Goal: Task Accomplishment & Management: Use online tool/utility

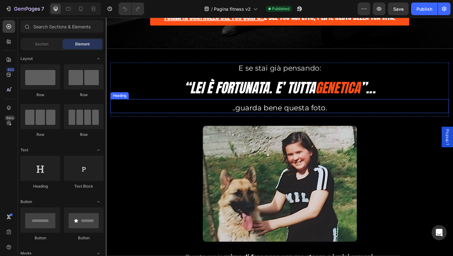
scroll to position [787, 0]
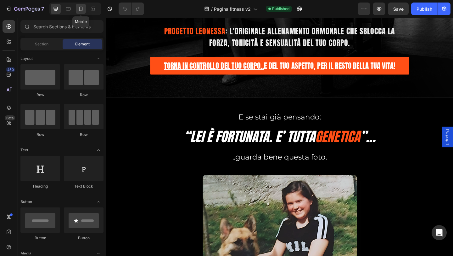
click at [79, 13] on div at bounding box center [81, 9] width 10 height 10
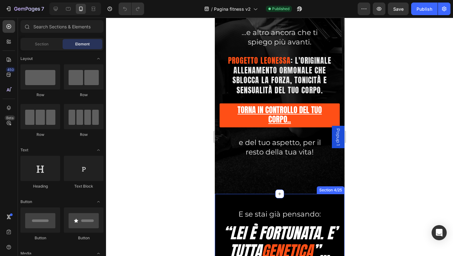
scroll to position [910, 0]
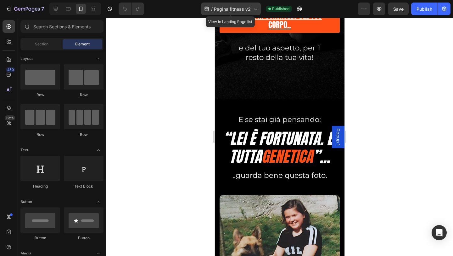
click at [255, 9] on icon at bounding box center [255, 9] width 3 height 2
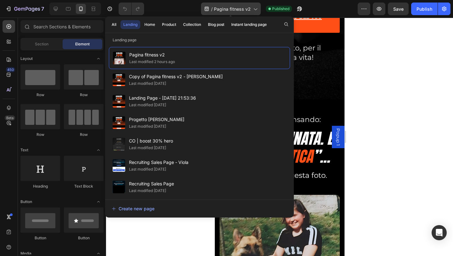
click at [255, 9] on icon at bounding box center [255, 9] width 3 height 2
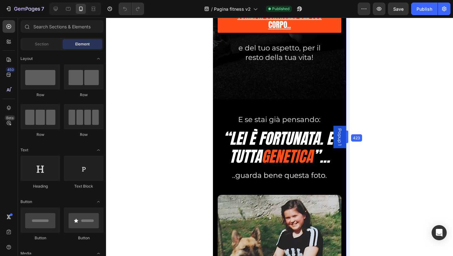
drag, startPoint x: 347, startPoint y: 74, endPoint x: 350, endPoint y: 74, distance: 3.5
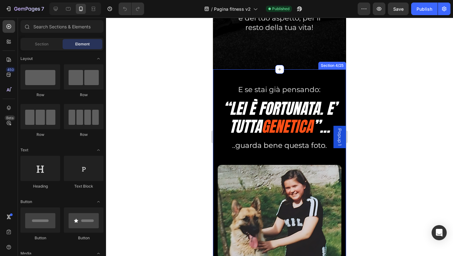
scroll to position [942, 0]
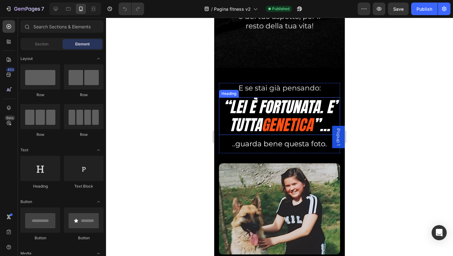
click at [295, 104] on h2 "“lei è fortunata. E’ tutta genetica ”..." at bounding box center [279, 115] width 121 height 37
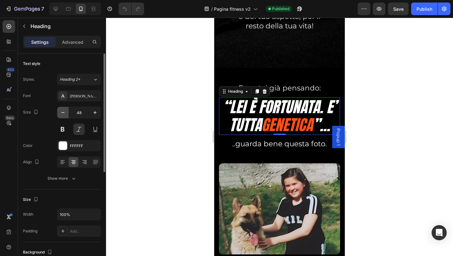
click at [64, 116] on button "button" at bounding box center [62, 112] width 11 height 11
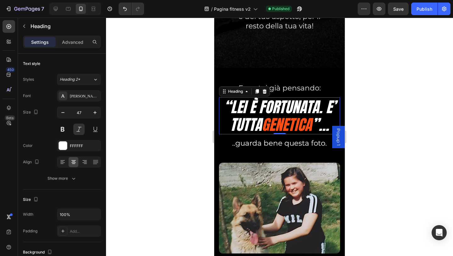
click at [261, 108] on h2 "“lei è fortunata. E’ tutta genetica ”..." at bounding box center [279, 115] width 121 height 37
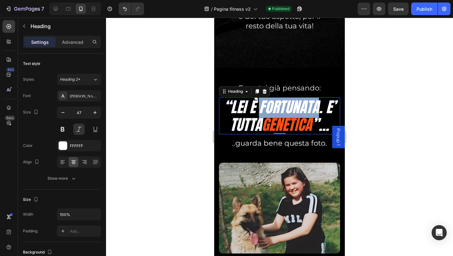
click at [261, 108] on p "“lei è fortunata. E’ tutta genetica ”..." at bounding box center [280, 116] width 120 height 36
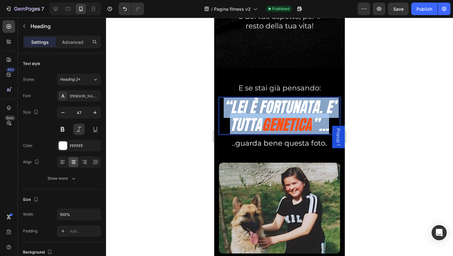
click at [261, 108] on p "“lei è fortunata. E’ tutta genetica ”..." at bounding box center [280, 116] width 120 height 36
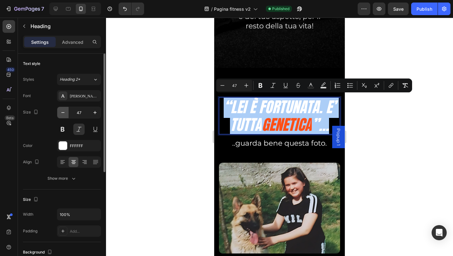
click at [59, 113] on button "button" at bounding box center [62, 112] width 11 height 11
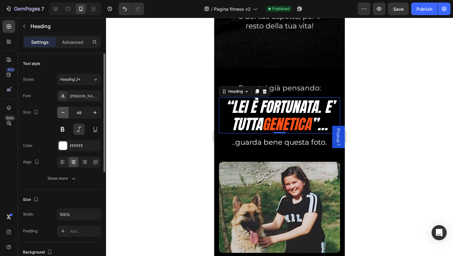
click at [59, 113] on button "button" at bounding box center [62, 112] width 11 height 11
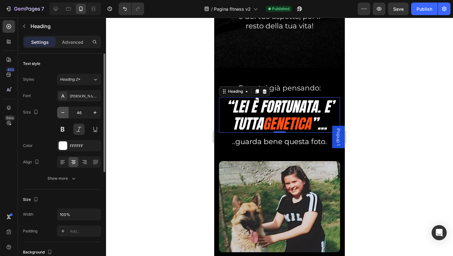
type input "45"
click at [69, 44] on p "Advanced" at bounding box center [72, 42] width 21 height 7
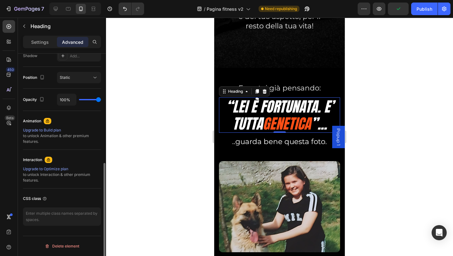
scroll to position [0, 0]
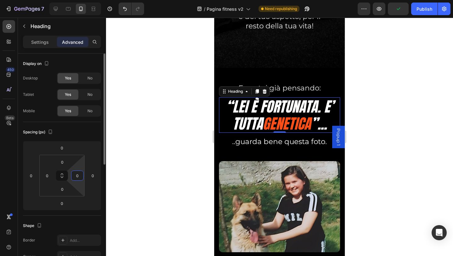
click at [79, 175] on input "0" at bounding box center [77, 175] width 9 height 9
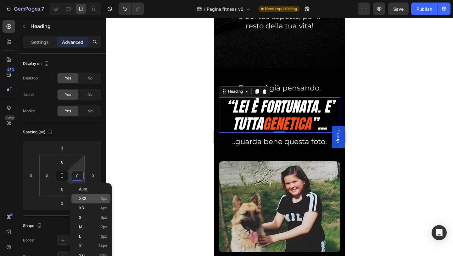
click at [87, 199] on p "XXS 2px" at bounding box center [93, 198] width 28 height 4
type input "2"
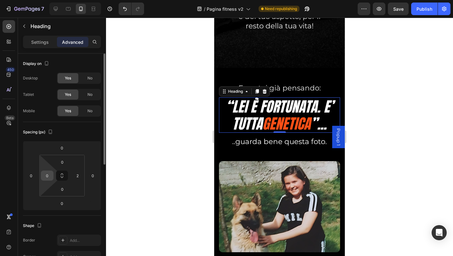
click at [48, 177] on input "0" at bounding box center [46, 175] width 9 height 9
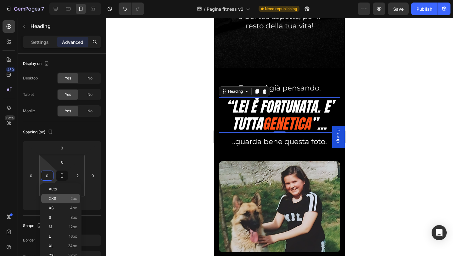
click at [73, 200] on span "2px" at bounding box center [73, 198] width 7 height 4
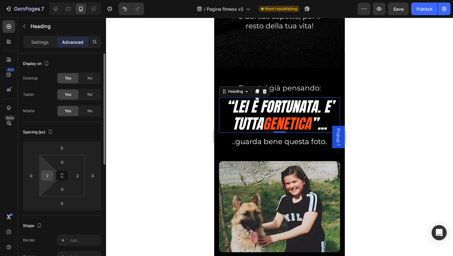
click at [53, 175] on div "2" at bounding box center [47, 175] width 13 height 10
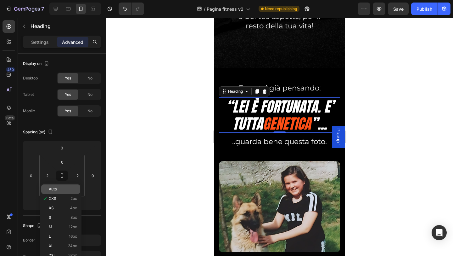
click at [53, 192] on div "Auto" at bounding box center [60, 188] width 39 height 9
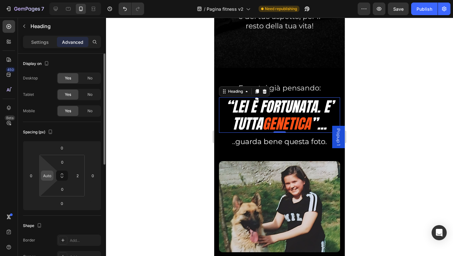
click at [49, 177] on input "Auto" at bounding box center [46, 175] width 9 height 9
type input "0"
click at [228, 103] on p "“lei è fortunata. E’ tutta genetica ”..." at bounding box center [279, 115] width 119 height 34
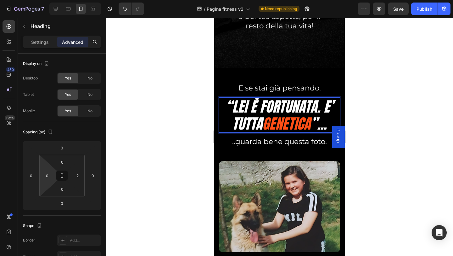
click at [226, 103] on p "“lei è fortunata. E’ tutta genetica ”..." at bounding box center [279, 115] width 119 height 34
click at [250, 123] on p "“lei è fortunata. E’ tutta genetica ”..." at bounding box center [279, 115] width 119 height 34
click at [243, 115] on p "“lei è fortunata. E’ tutta genetica ”..." at bounding box center [279, 115] width 119 height 34
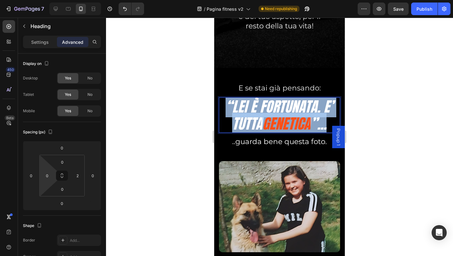
click at [243, 115] on p "“lei è fortunata. E’ tutta genetica ”..." at bounding box center [279, 115] width 119 height 34
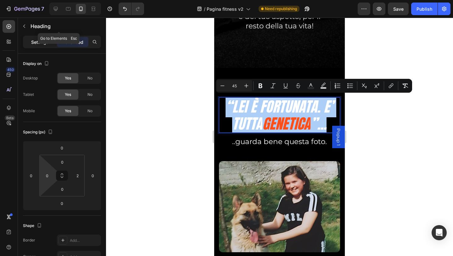
click at [37, 43] on p "Settings" at bounding box center [40, 42] width 18 height 7
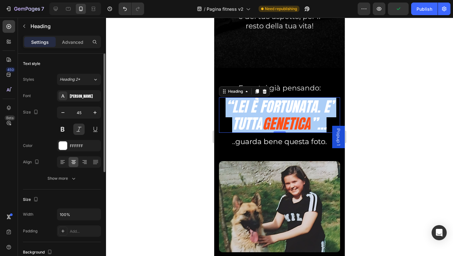
scroll to position [63, 0]
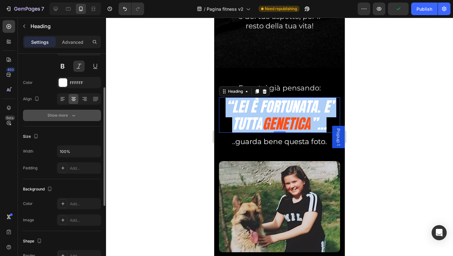
click at [75, 113] on icon "button" at bounding box center [73, 115] width 6 height 6
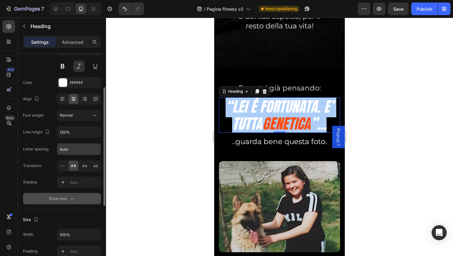
click at [69, 150] on input "Auto" at bounding box center [78, 148] width 43 height 11
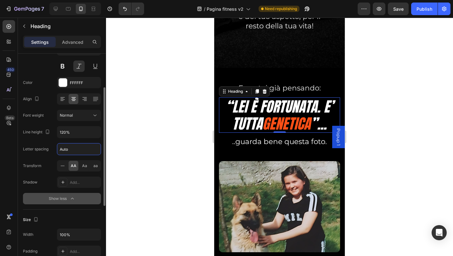
type input "1"
type input "2"
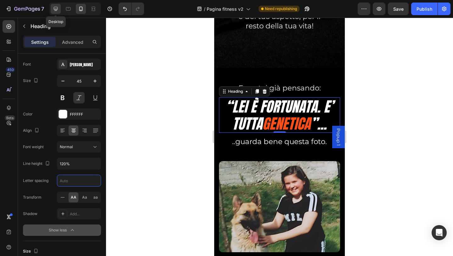
click at [51, 9] on div at bounding box center [56, 9] width 10 height 10
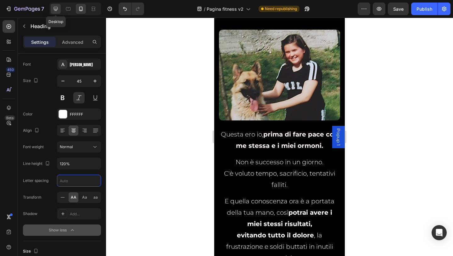
type input "46"
type input "160%"
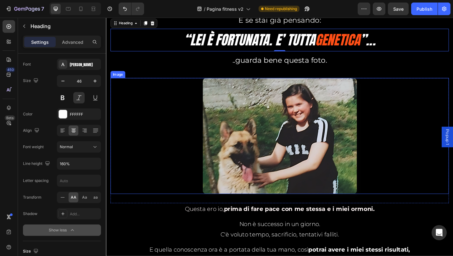
scroll to position [882, 0]
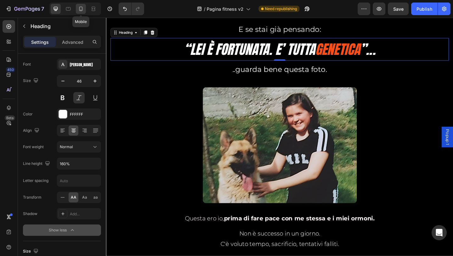
click at [84, 10] on icon at bounding box center [81, 9] width 6 height 6
type input "45"
type input "120%"
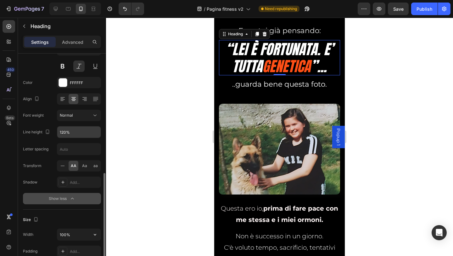
scroll to position [126, 0]
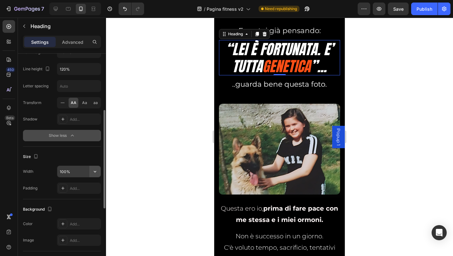
click at [94, 169] on icon "button" at bounding box center [95, 171] width 6 height 6
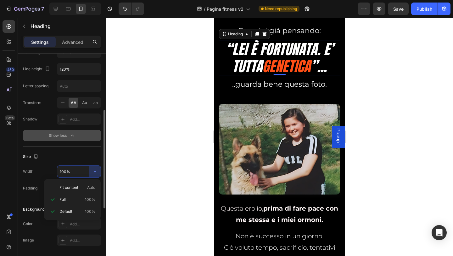
click at [75, 169] on input "100%" at bounding box center [78, 171] width 43 height 11
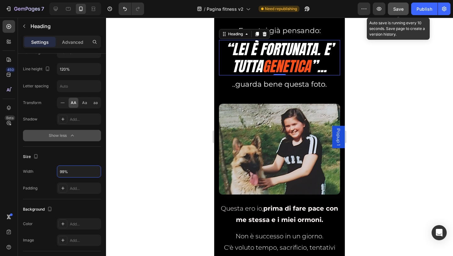
type input "99%"
click at [402, 10] on span "Save" at bounding box center [398, 8] width 10 height 5
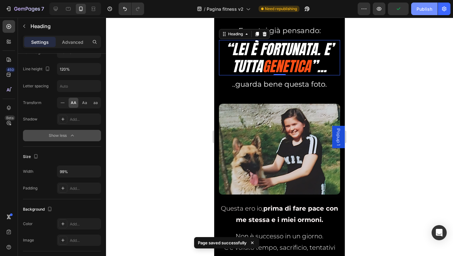
click at [420, 8] on div "Publish" at bounding box center [425, 9] width 16 height 7
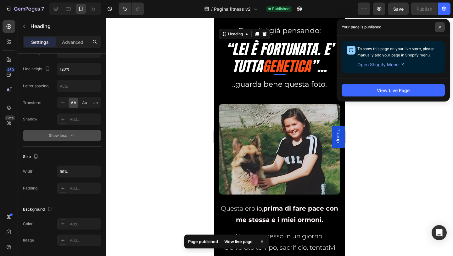
click at [441, 29] on span at bounding box center [440, 27] width 10 height 10
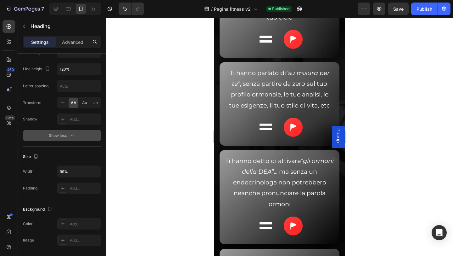
scroll to position [3102, 0]
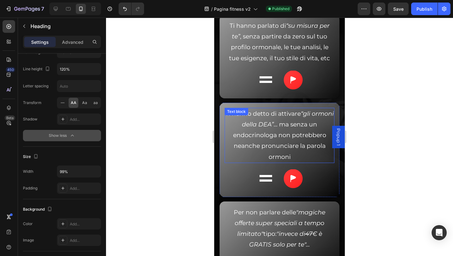
click at [314, 134] on span "Ti hanno detto di attivare “gli ormoni della DEA” ... ma senza un endocrinologa…" at bounding box center [279, 135] width 109 height 50
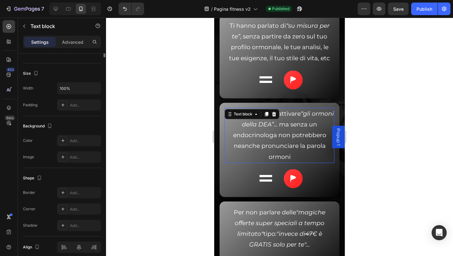
scroll to position [0, 0]
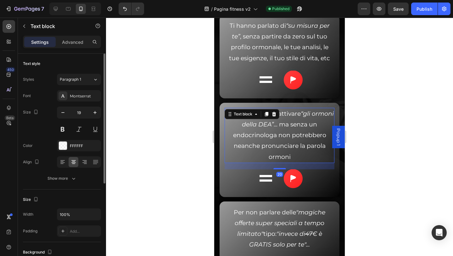
click at [318, 135] on span "Ti hanno detto di attivare “gli ormoni della DEA” ... ma senza un endocrinologa…" at bounding box center [279, 135] width 109 height 50
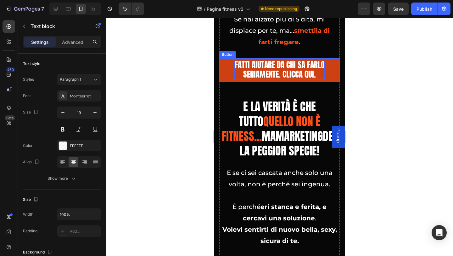
scroll to position [3354, 0]
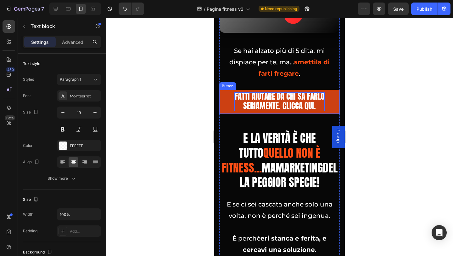
click at [270, 111] on span "Fatti aiutare da chi sa farlo seriamente. Clicca qui." at bounding box center [280, 100] width 90 height 21
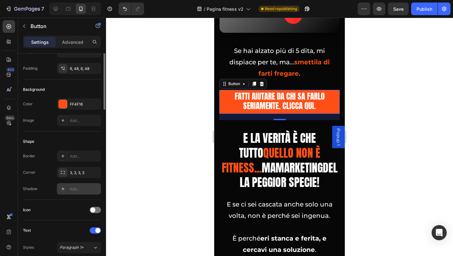
scroll to position [0, 0]
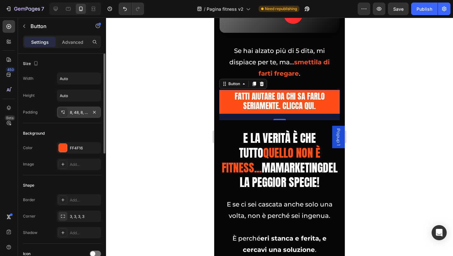
click at [72, 111] on div "8, 48, 8, 48" at bounding box center [79, 113] width 18 height 6
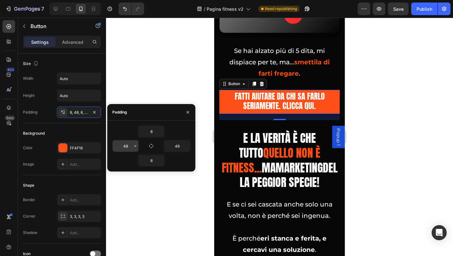
click at [129, 145] on input "48" at bounding box center [126, 145] width 26 height 11
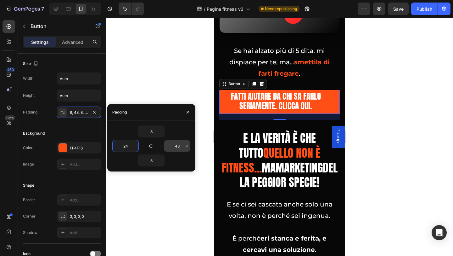
type input "24"
click at [177, 145] on input "48" at bounding box center [177, 145] width 26 height 11
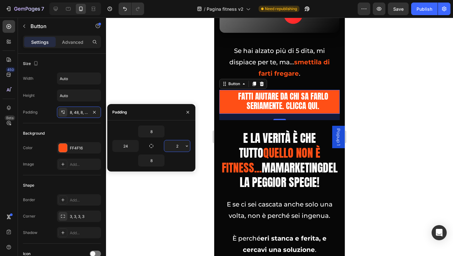
type input "24"
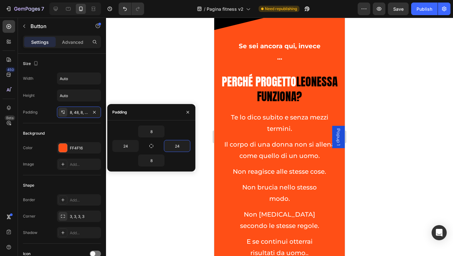
scroll to position [4172, 0]
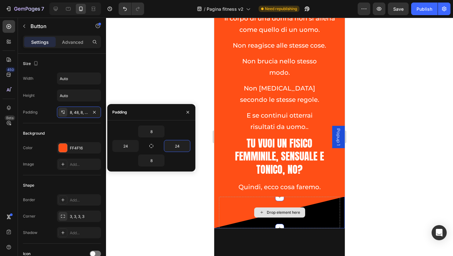
click at [317, 228] on div "Drop element here" at bounding box center [279, 211] width 121 height 31
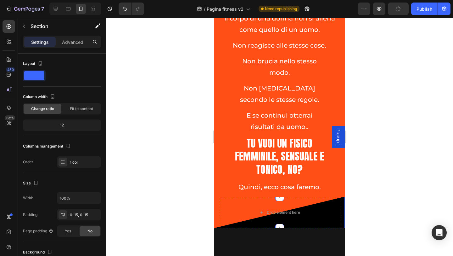
click at [72, 48] on div "Settings Advanced" at bounding box center [62, 45] width 88 height 18
click at [71, 43] on p "Advanced" at bounding box center [72, 42] width 21 height 7
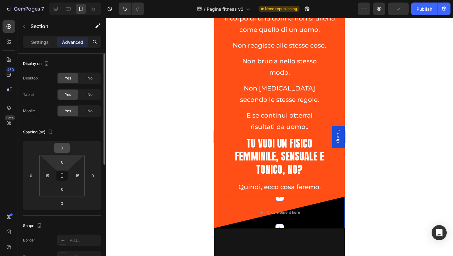
click at [64, 150] on input "0" at bounding box center [62, 147] width 13 height 9
type input "-3"
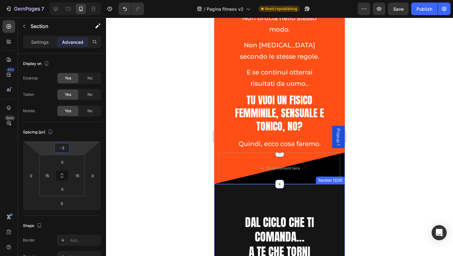
scroll to position [4235, 0]
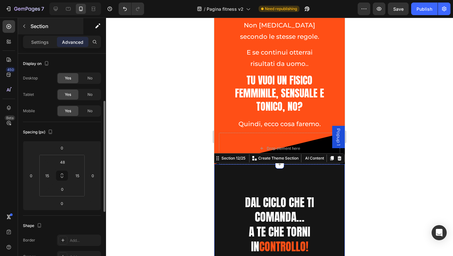
scroll to position [31, 0]
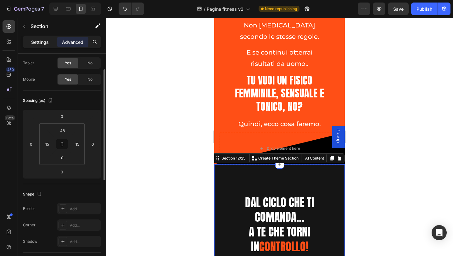
click at [38, 42] on p "Settings" at bounding box center [40, 42] width 18 height 7
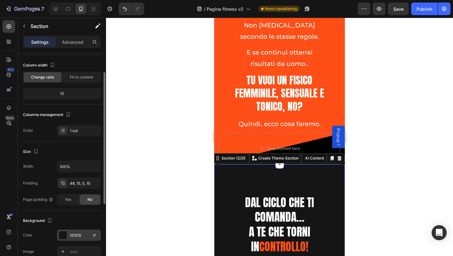
scroll to position [126, 0]
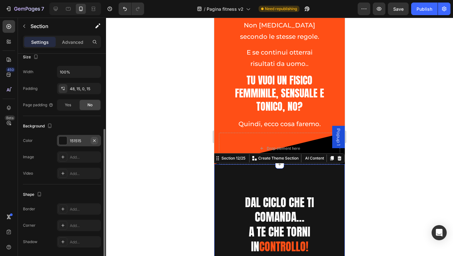
click at [94, 140] on icon "button" at bounding box center [94, 140] width 3 height 3
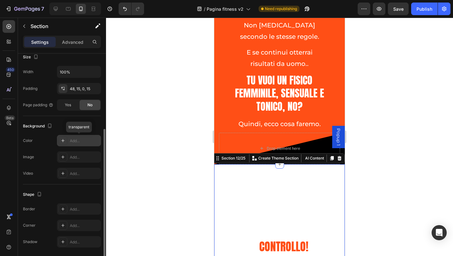
click at [60, 142] on div at bounding box center [63, 140] width 9 height 9
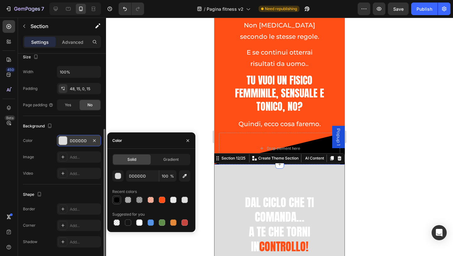
click at [116, 201] on div at bounding box center [117, 199] width 6 height 6
type input "000000"
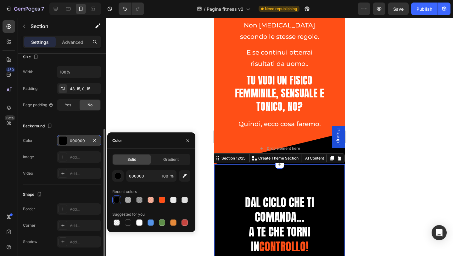
click at [95, 127] on div "Background" at bounding box center [62, 126] width 78 height 10
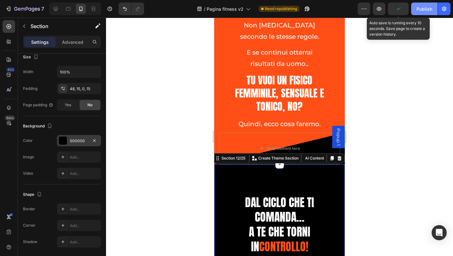
click at [422, 9] on div "Publish" at bounding box center [425, 9] width 16 height 7
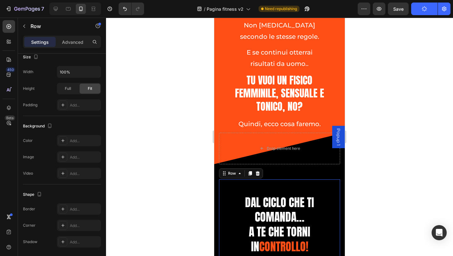
scroll to position [0, 0]
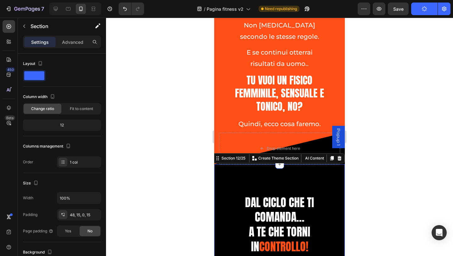
click at [65, 42] on p "Advanced" at bounding box center [72, 42] width 21 height 7
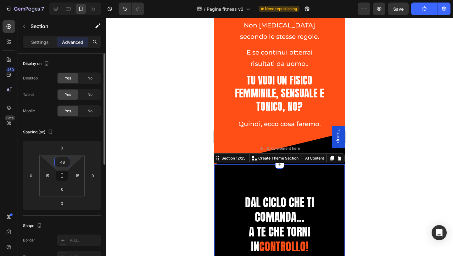
click at [62, 161] on input "48" at bounding box center [62, 161] width 13 height 9
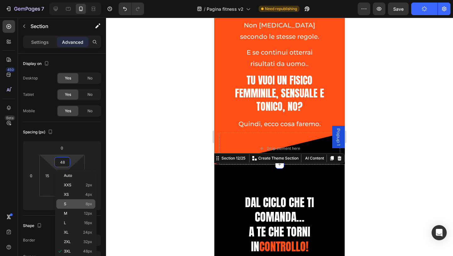
click at [92, 200] on div "S 8px" at bounding box center [75, 203] width 39 height 9
type input "8"
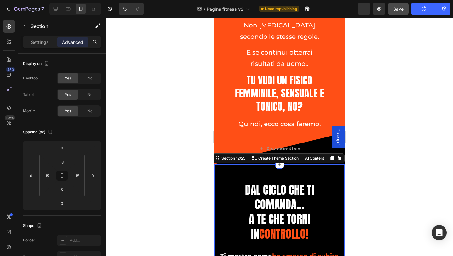
click at [406, 9] on button "Save" at bounding box center [398, 9] width 21 height 13
click at [387, 56] on div at bounding box center [279, 137] width 347 height 238
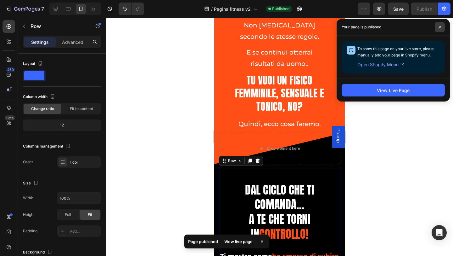
click at [439, 25] on span at bounding box center [440, 27] width 10 height 10
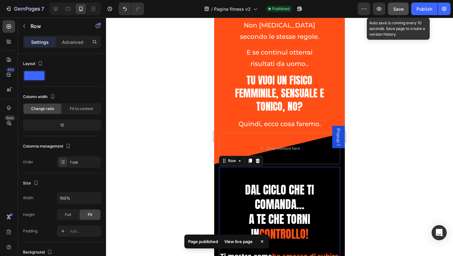
click at [402, 10] on span "Save" at bounding box center [398, 8] width 10 height 5
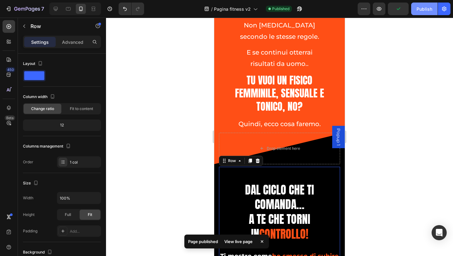
click at [422, 11] on div "Publish" at bounding box center [425, 9] width 16 height 7
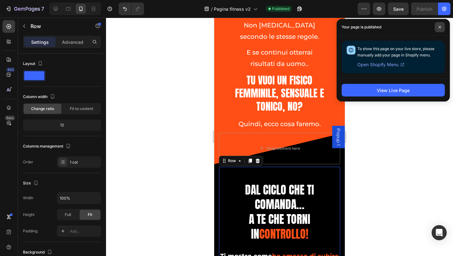
click at [438, 28] on icon at bounding box center [439, 26] width 3 height 3
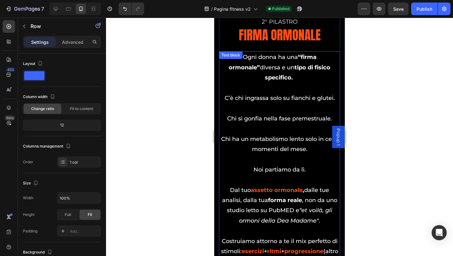
scroll to position [5337, 0]
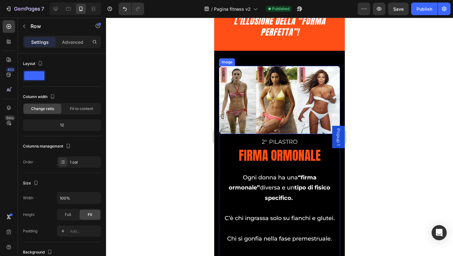
click at [264, 105] on img at bounding box center [279, 100] width 121 height 68
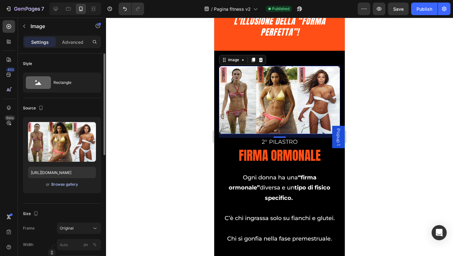
click at [72, 186] on div "Browse gallery" at bounding box center [64, 184] width 27 height 6
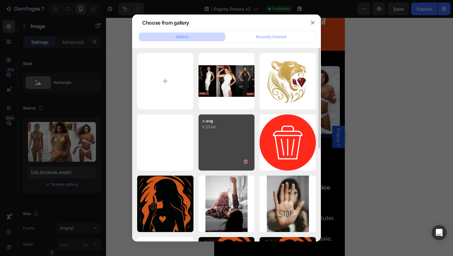
click at [0, 0] on div "Aggiungi corpo del t...1).webp 77.05 kb" at bounding box center [0, 0] width 0 height 0
type input "[URL][DOMAIN_NAME]"
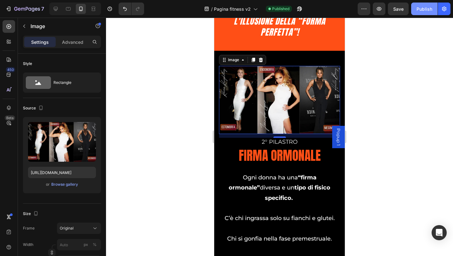
click at [425, 10] on div "Publish" at bounding box center [425, 9] width 16 height 7
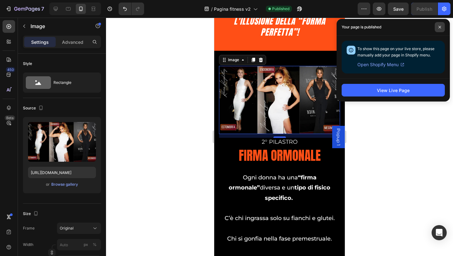
click at [442, 25] on span at bounding box center [440, 27] width 10 height 10
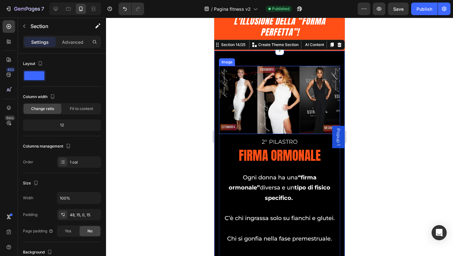
click at [285, 115] on img at bounding box center [279, 100] width 121 height 68
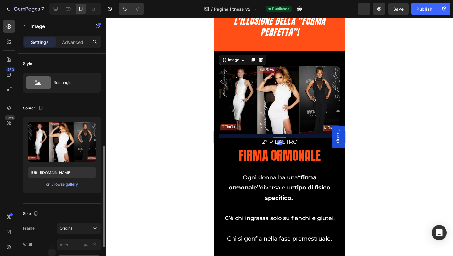
scroll to position [63, 0]
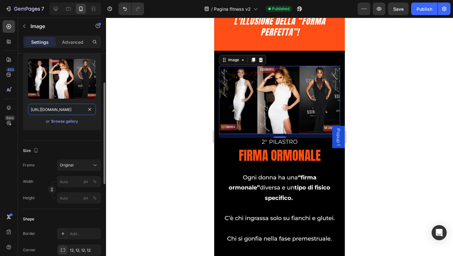
click at [62, 106] on input "[URL][DOMAIN_NAME]" at bounding box center [62, 109] width 68 height 11
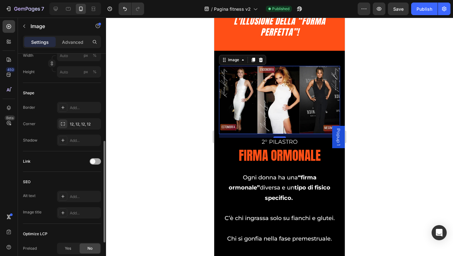
click at [96, 160] on div at bounding box center [95, 161] width 11 height 6
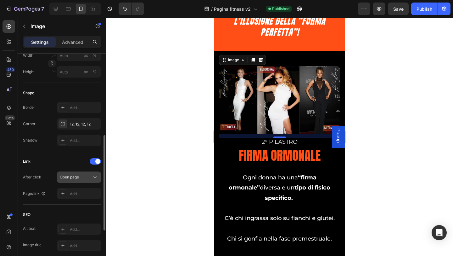
click at [75, 180] on span "Open page" at bounding box center [69, 177] width 19 height 6
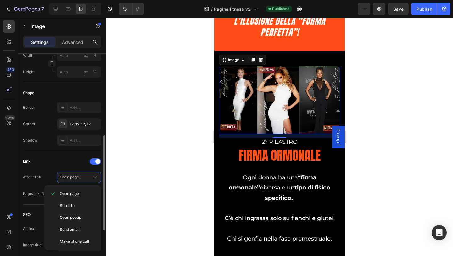
click at [51, 171] on div "Link After click Open page Page/link Add..." at bounding box center [62, 177] width 78 height 43
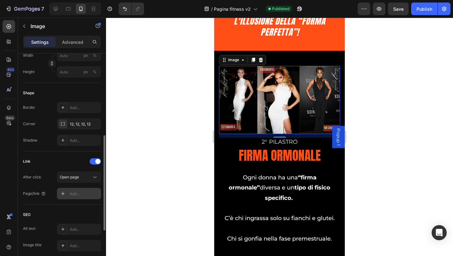
click at [77, 196] on div "Add..." at bounding box center [85, 194] width 30 height 6
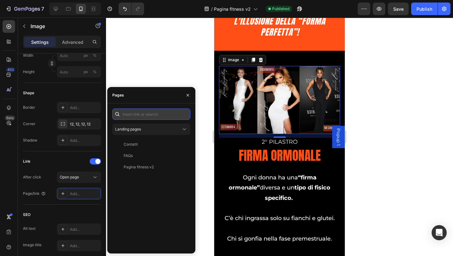
click at [153, 112] on input "text" at bounding box center [151, 113] width 78 height 11
paste input "[URL][DOMAIN_NAME]"
type input "[URL][DOMAIN_NAME]"
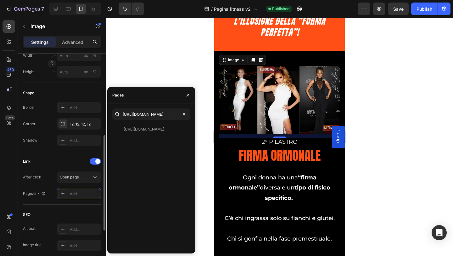
click at [77, 161] on div "Link" at bounding box center [62, 161] width 78 height 10
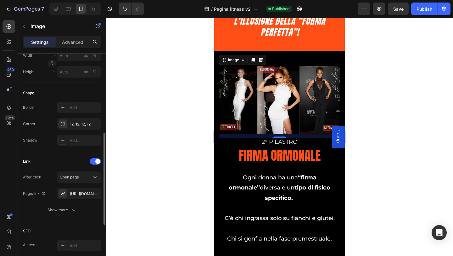
scroll to position [0, 0]
click at [405, 9] on button "Save" at bounding box center [398, 9] width 21 height 13
click at [424, 9] on div "Publish" at bounding box center [425, 9] width 16 height 7
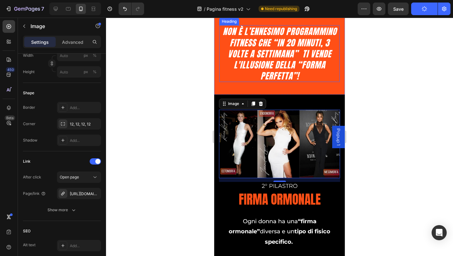
scroll to position [5242, 0]
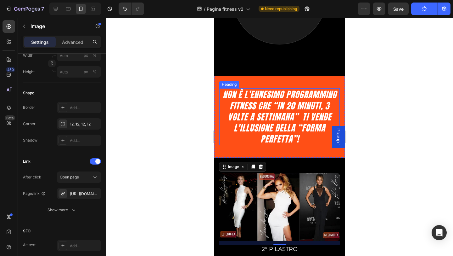
click at [295, 105] on icon "Non è l’ennesimo programmino fitness che “in 20 minuti, 3 volte a settimana” ti…" at bounding box center [280, 116] width 114 height 57
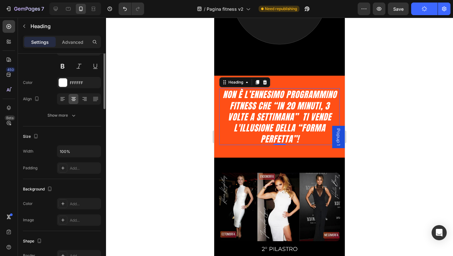
scroll to position [0, 0]
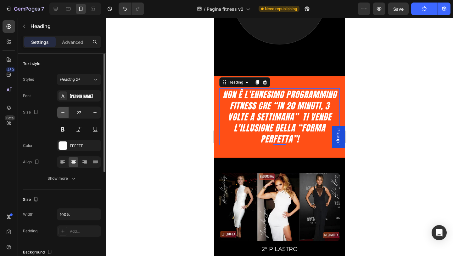
click at [63, 115] on icon "button" at bounding box center [63, 112] width 6 height 6
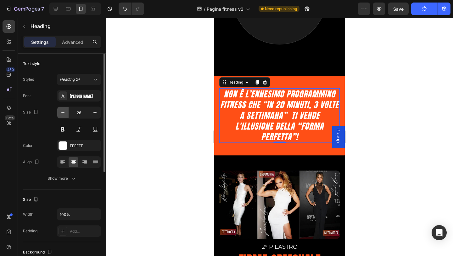
click at [63, 115] on icon "button" at bounding box center [63, 112] width 6 height 6
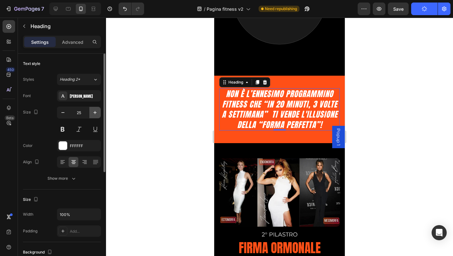
click at [96, 113] on icon "button" at bounding box center [95, 112] width 6 height 6
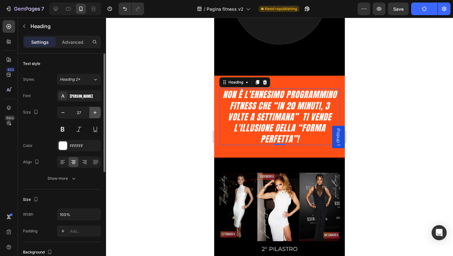
click at [96, 113] on icon "button" at bounding box center [95, 112] width 6 height 6
type input "28"
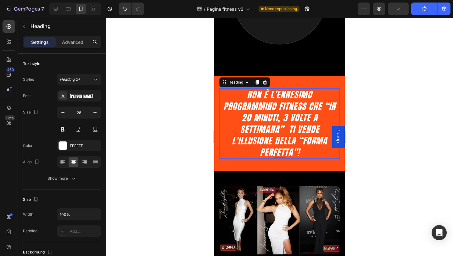
click at [435, 59] on div at bounding box center [279, 137] width 347 height 238
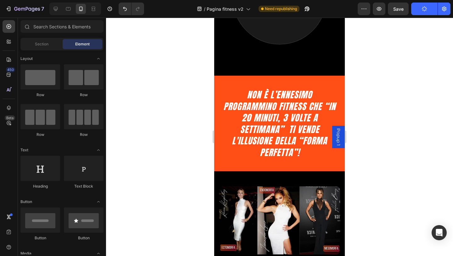
click at [417, 61] on div at bounding box center [279, 137] width 347 height 238
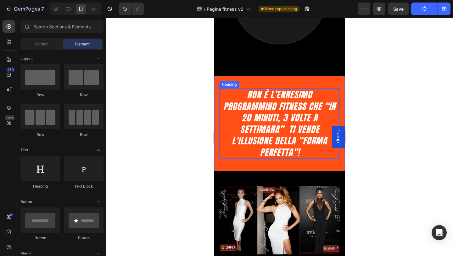
click at [260, 125] on icon "Non è l’ennesimo programmino fitness che “in 20 minuti, 3 volte a settimana” ti…" at bounding box center [279, 123] width 112 height 70
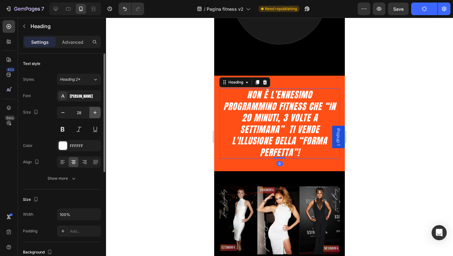
click at [94, 114] on icon "button" at bounding box center [95, 112] width 6 height 6
type input "29"
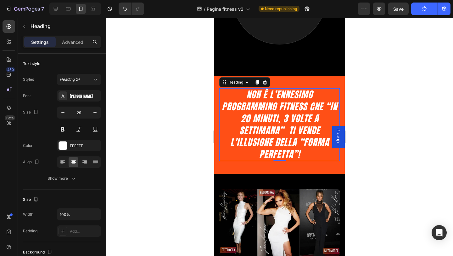
click at [403, 91] on div at bounding box center [279, 137] width 347 height 238
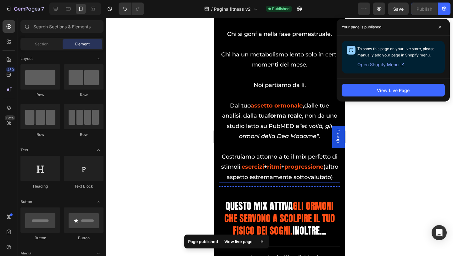
scroll to position [5400, 0]
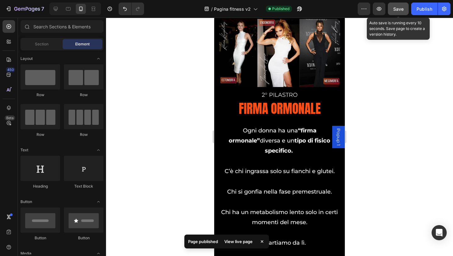
click at [401, 11] on span "Save" at bounding box center [398, 8] width 10 height 5
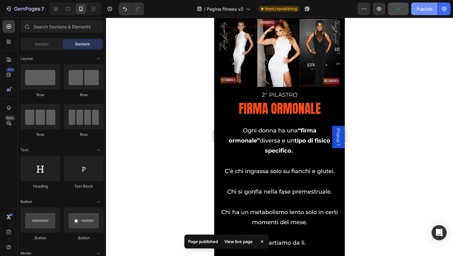
click at [422, 12] on button "Publish" at bounding box center [424, 9] width 26 height 13
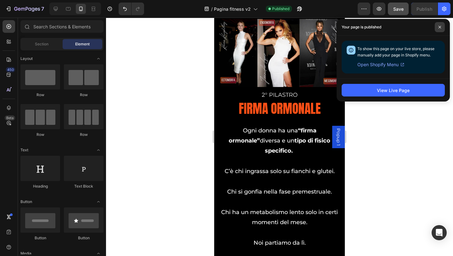
click at [439, 25] on icon at bounding box center [439, 26] width 3 height 3
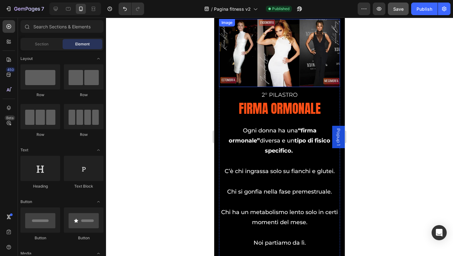
click at [254, 63] on img at bounding box center [279, 53] width 121 height 68
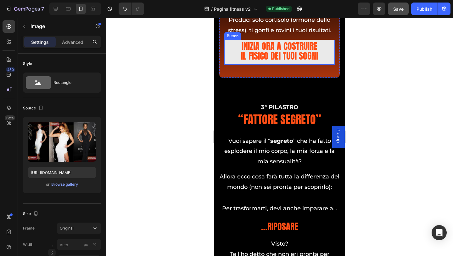
scroll to position [5935, 0]
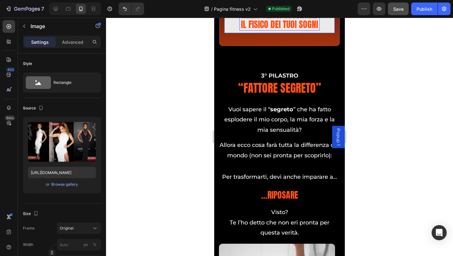
click at [245, 30] on p "INIZIA ORA a costruire il fisico dei tuoi sogni" at bounding box center [279, 21] width 80 height 20
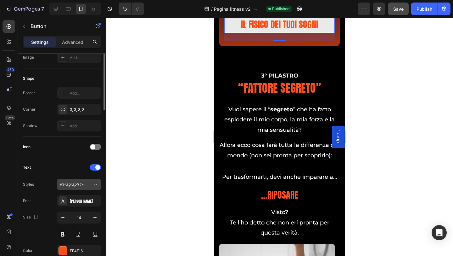
scroll to position [12, 0]
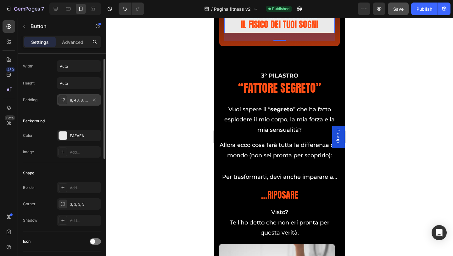
click at [80, 99] on div "8, 48, 8, 48" at bounding box center [79, 100] width 18 height 6
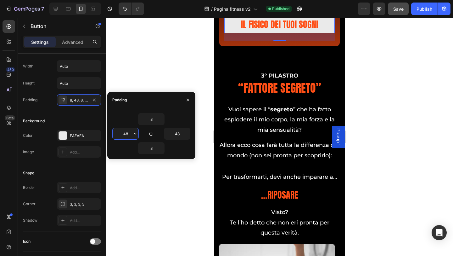
click at [128, 135] on input "48" at bounding box center [126, 133] width 26 height 11
type input "24"
click at [177, 136] on input "48" at bounding box center [177, 133] width 26 height 11
type input "24"
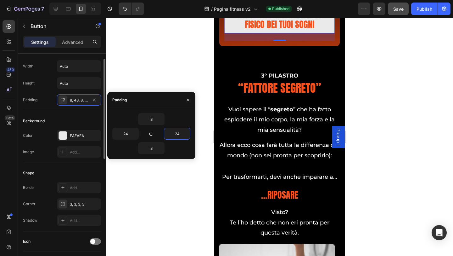
click at [74, 117] on div "Background" at bounding box center [62, 121] width 78 height 10
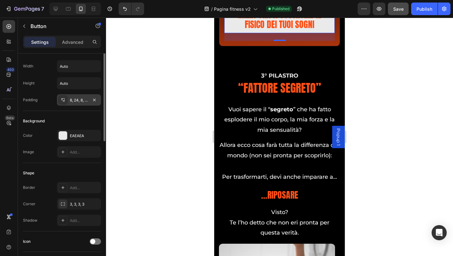
scroll to position [0, 0]
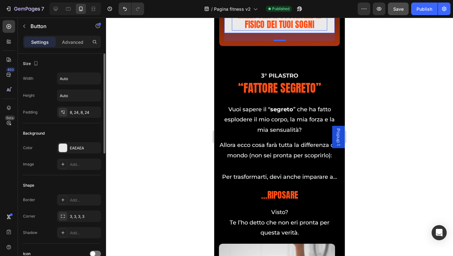
click at [276, 31] on span "INIZIA ORA a costruire il fisico dei tuoi sogni" at bounding box center [279, 19] width 83 height 23
click at [272, 31] on span "INIZIA ORA a costruire il fisico dei tuoi sogni" at bounding box center [279, 19] width 83 height 23
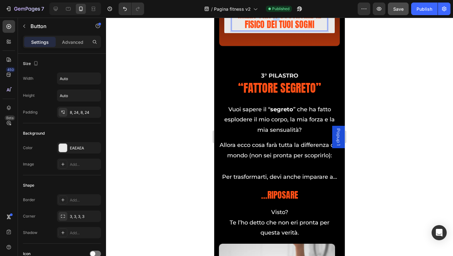
click at [272, 31] on span "INIZIA ORA a costruire il fisico dei tuoi sogni" at bounding box center [279, 19] width 83 height 23
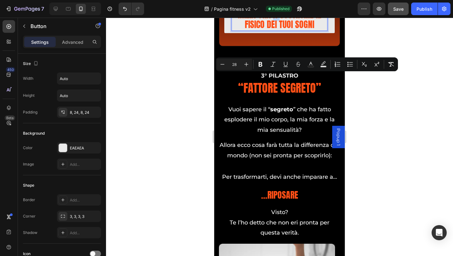
click at [273, 31] on span "INIZIA ORA a costruire il fisico dei tuoi sogni" at bounding box center [279, 19] width 83 height 23
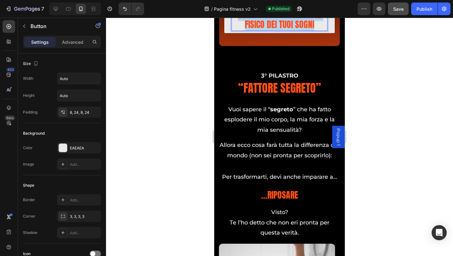
click at [273, 31] on span "INIZIA ORA a costruire il fisico dei tuoi sogni" at bounding box center [279, 19] width 83 height 23
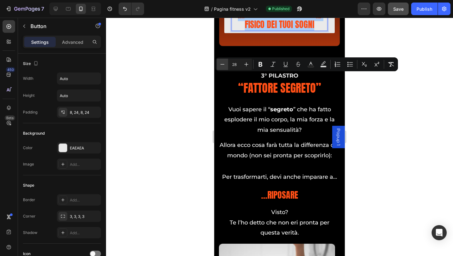
click at [226, 66] on button "Minus" at bounding box center [222, 64] width 11 height 11
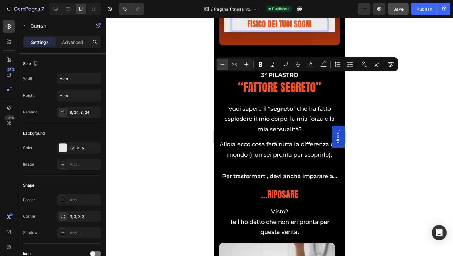
click at [226, 66] on button "Minus" at bounding box center [222, 64] width 11 height 11
type input "25"
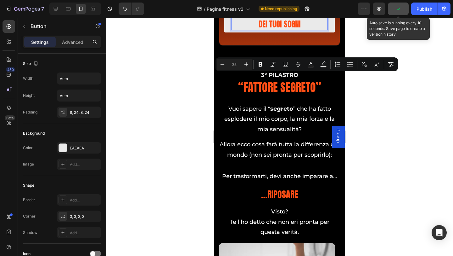
click at [399, 11] on icon "button" at bounding box center [398, 9] width 6 height 6
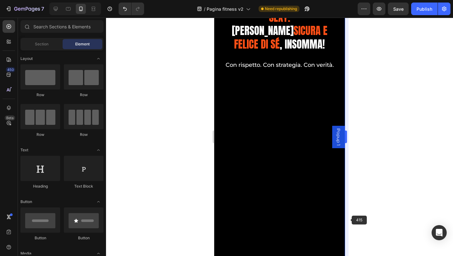
scroll to position [8607, 0]
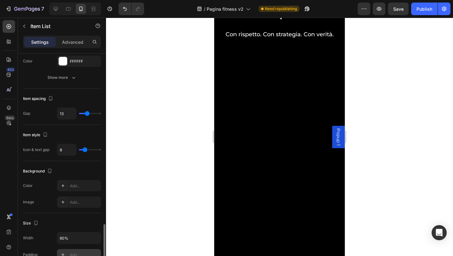
scroll to position [283, 0]
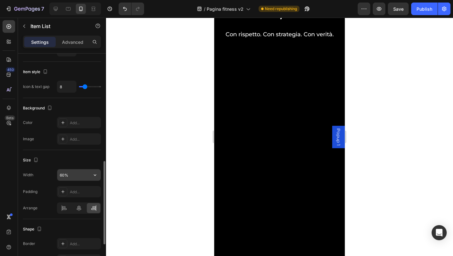
click at [71, 174] on input "60%" at bounding box center [78, 174] width 43 height 11
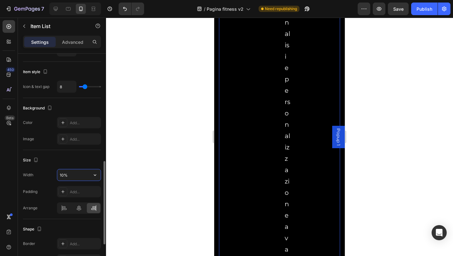
type input "100%"
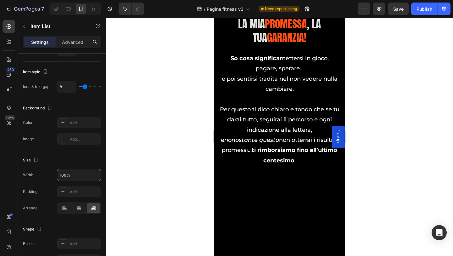
scroll to position [9897, 0]
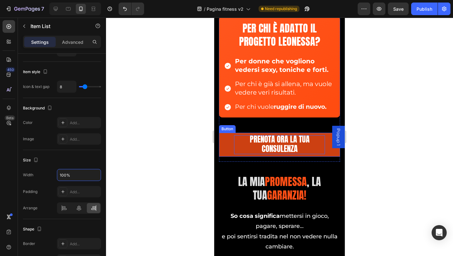
click at [282, 144] on span "PRENOTA ORA LA TUA CONSULENZA" at bounding box center [280, 143] width 60 height 21
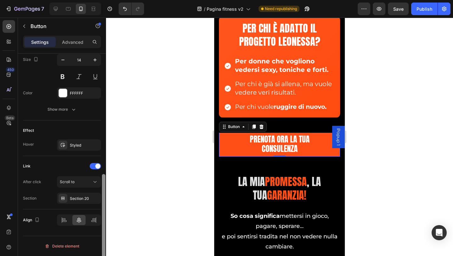
scroll to position [0, 0]
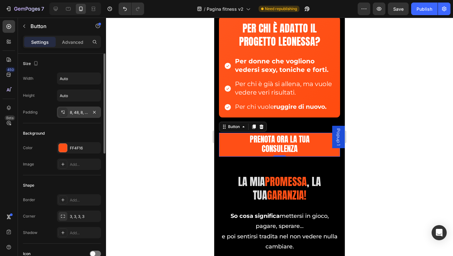
click at [78, 110] on div "8, 48, 8, 48" at bounding box center [79, 113] width 18 height 6
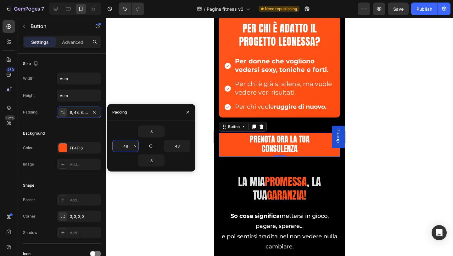
click at [127, 145] on input "48" at bounding box center [126, 145] width 26 height 11
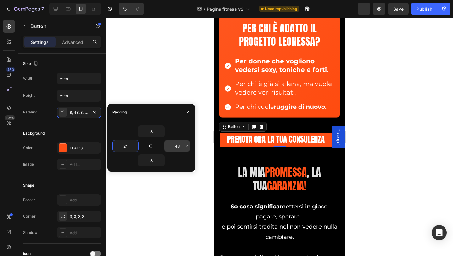
type input "24"
click at [176, 145] on input "48" at bounding box center [177, 145] width 26 height 11
type input "24"
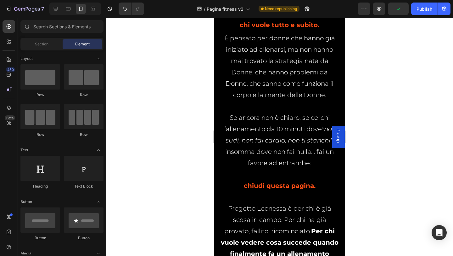
scroll to position [7321, 0]
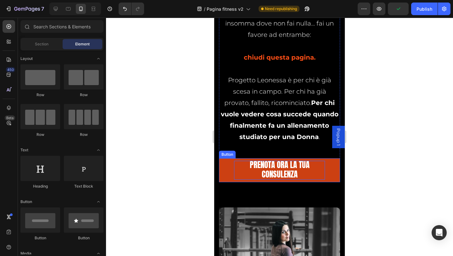
click at [246, 179] on p "PRENOTA ORA LA TUA CONSULENZA" at bounding box center [279, 169] width 91 height 19
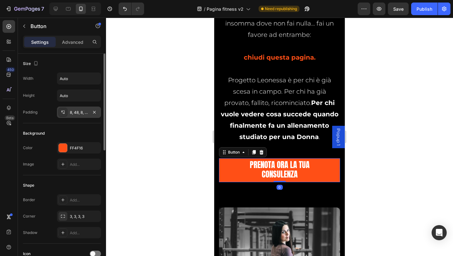
click at [78, 115] on div "8, 48, 8, 48" at bounding box center [79, 113] width 18 height 6
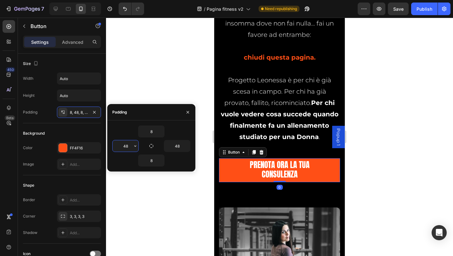
click at [121, 146] on input "48" at bounding box center [126, 145] width 26 height 11
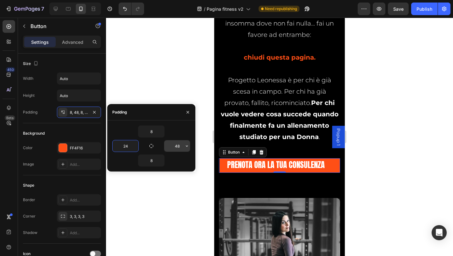
type input "24"
click at [172, 147] on input "48" at bounding box center [177, 145] width 26 height 11
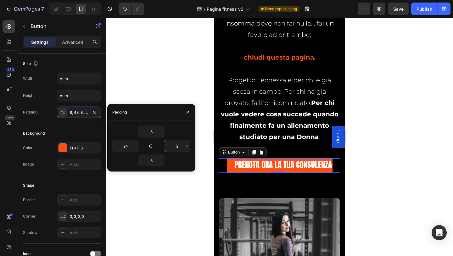
type input "24"
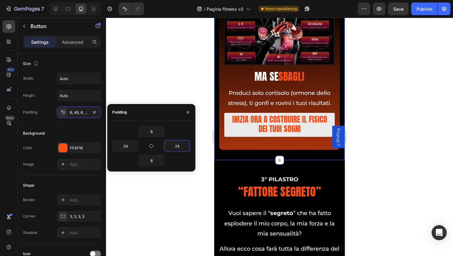
scroll to position [5842, 0]
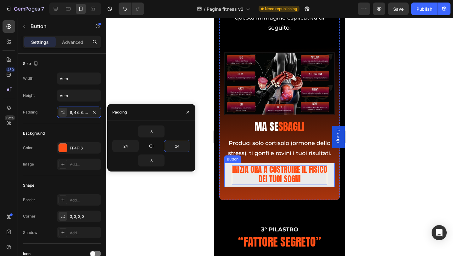
click at [235, 177] on p "INIZIA ORA a costruire il fisico dei tuoi sogni" at bounding box center [279, 174] width 95 height 19
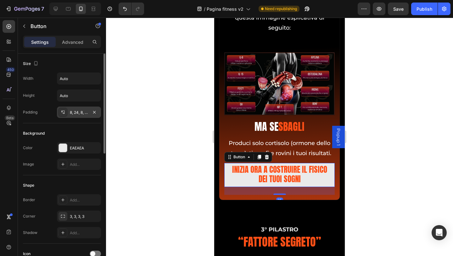
click at [75, 110] on div "8, 24, 8, 24" at bounding box center [79, 113] width 18 height 6
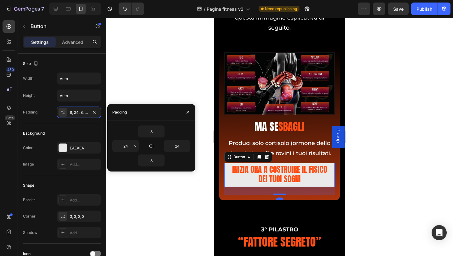
click at [124, 137] on div "8 24 24 8" at bounding box center [151, 145] width 78 height 41
click at [126, 145] on input "24" at bounding box center [126, 145] width 26 height 11
type input "12"
click at [181, 143] on input "24" at bounding box center [177, 145] width 26 height 11
type input "1"
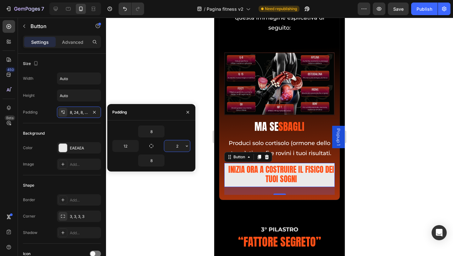
type input "24"
click at [128, 143] on input "12" at bounding box center [126, 145] width 26 height 11
type input "24"
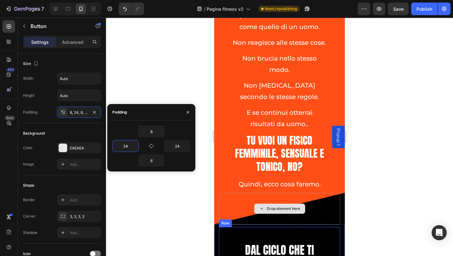
scroll to position [4174, 0]
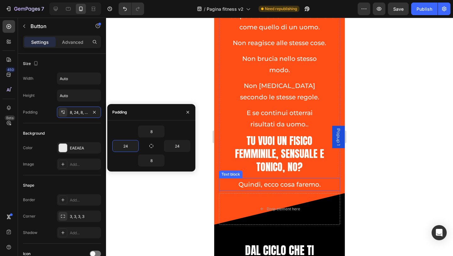
click at [245, 190] on p "Quindi, ecco cosa faremo." at bounding box center [280, 183] width 84 height 11
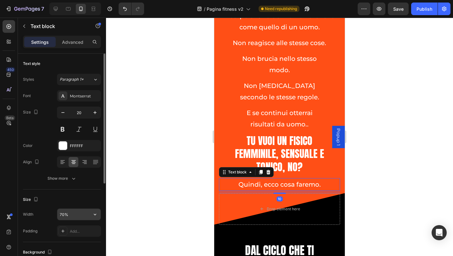
click at [84, 215] on input "70%" at bounding box center [78, 213] width 43 height 11
click at [93, 214] on icon "button" at bounding box center [95, 214] width 6 height 6
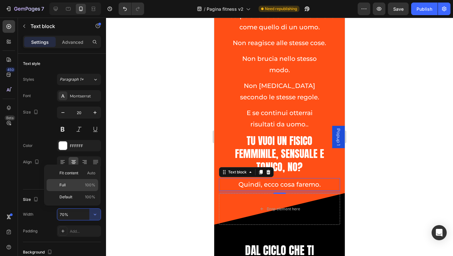
click at [66, 191] on div "Full 100%" at bounding box center [73, 197] width 52 height 12
type input "100%"
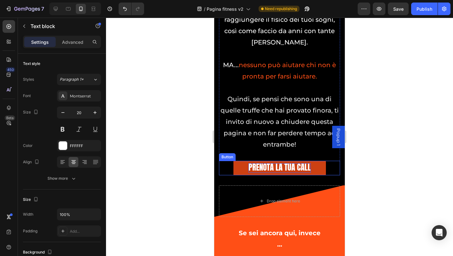
scroll to position [3860, 0]
click at [239, 168] on link "PRENOTA LA TUA CALL" at bounding box center [279, 167] width 93 height 14
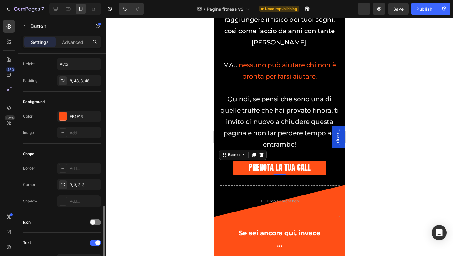
scroll to position [126, 0]
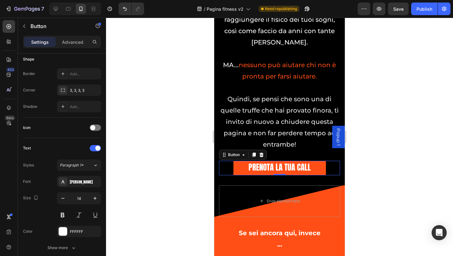
click at [229, 171] on div "PRENOTA LA TUA CALL Button 0" at bounding box center [279, 167] width 121 height 14
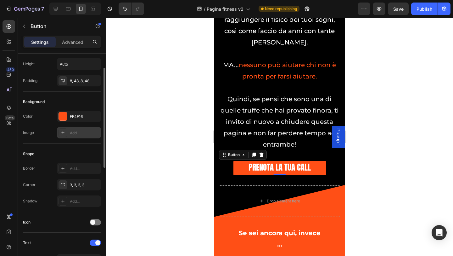
scroll to position [0, 0]
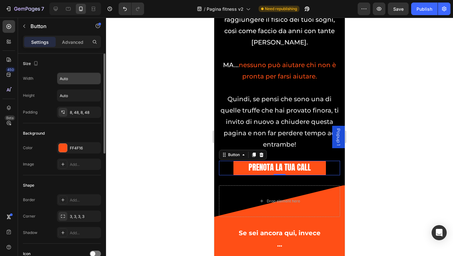
click at [77, 79] on input "Auto" at bounding box center [78, 78] width 43 height 11
click at [97, 78] on icon "button" at bounding box center [95, 78] width 6 height 6
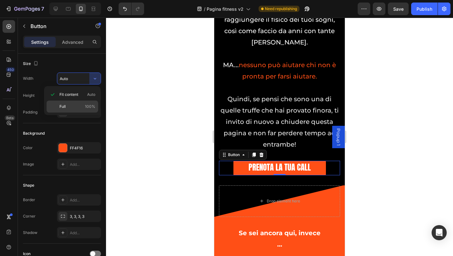
click at [82, 106] on p "Full 100%" at bounding box center [77, 107] width 36 height 6
type input "100%"
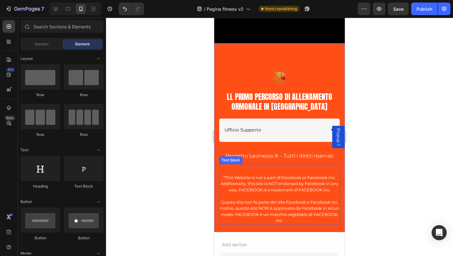
scroll to position [10629, 0]
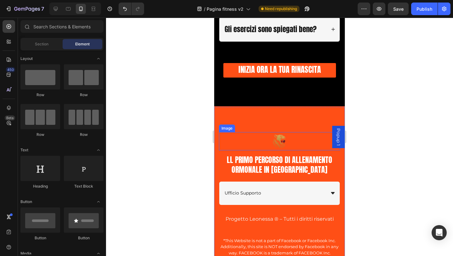
click at [278, 140] on img at bounding box center [280, 141] width 18 height 18
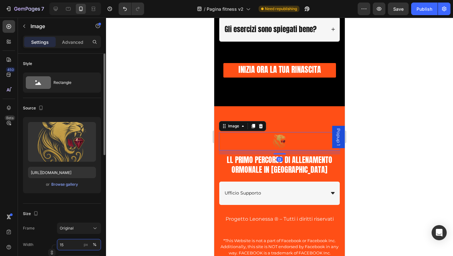
click at [69, 244] on input "15" at bounding box center [79, 244] width 44 height 11
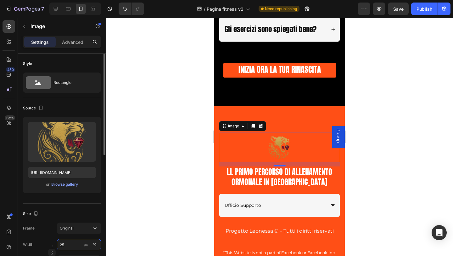
type input "2"
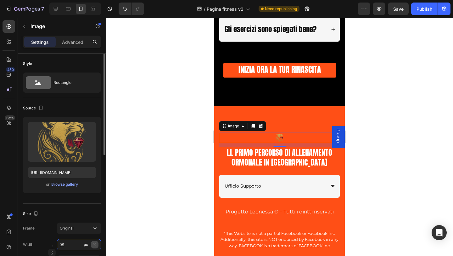
type input "35"
click at [94, 247] on div "%" at bounding box center [95, 244] width 4 height 6
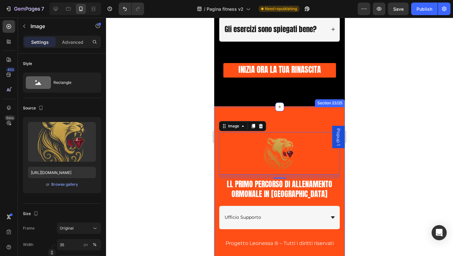
click at [286, 121] on div "Image 13 ll Primo Percorso di Allenamento Ormonale in [GEOGRAPHIC_DATA] Heading…" at bounding box center [279, 212] width 131 height 212
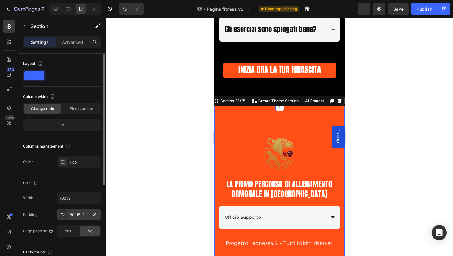
click at [71, 218] on div "80, 15, 24, 15" at bounding box center [79, 214] width 44 height 11
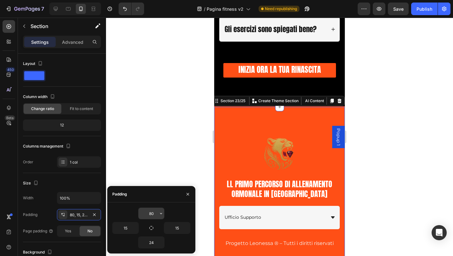
click at [151, 211] on input "80" at bounding box center [151, 212] width 26 height 11
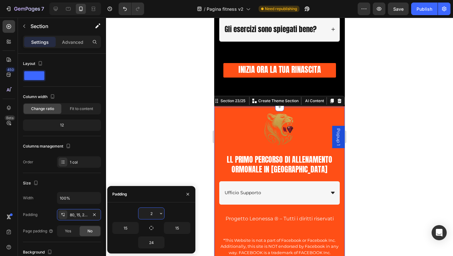
type input "20"
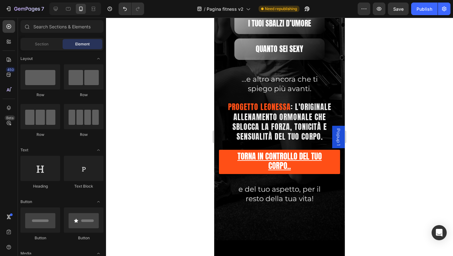
scroll to position [881, 0]
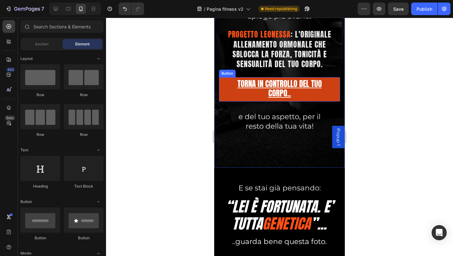
click at [232, 90] on link "TORNA IN CONTROLLO DEL TUO CORPO.." at bounding box center [279, 89] width 121 height 24
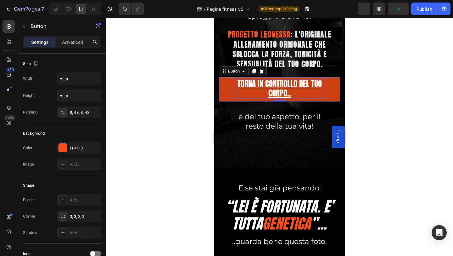
click at [262, 89] on u "TORNA IN CONTROLLO DEL TUO CORPO.." at bounding box center [280, 88] width 84 height 21
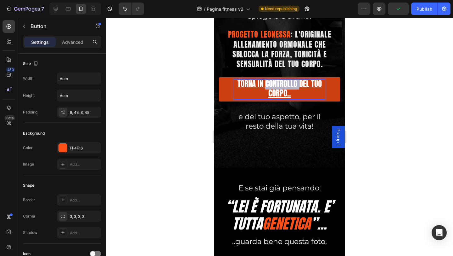
click at [262, 89] on u "TORNA IN CONTROLLO DEL TUO CORPO.." at bounding box center [280, 88] width 84 height 21
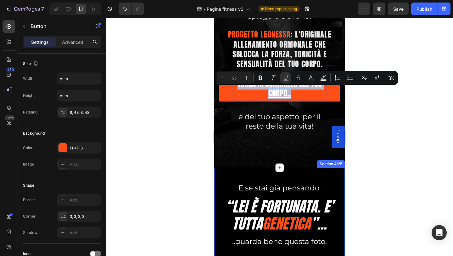
scroll to position [818, 0]
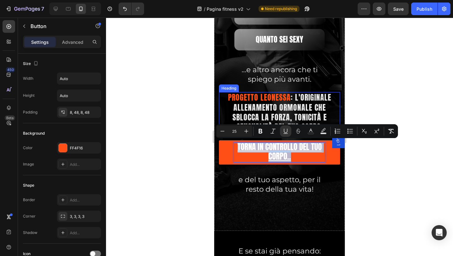
click at [239, 101] on span "Progetto Leonessa" at bounding box center [259, 97] width 63 height 11
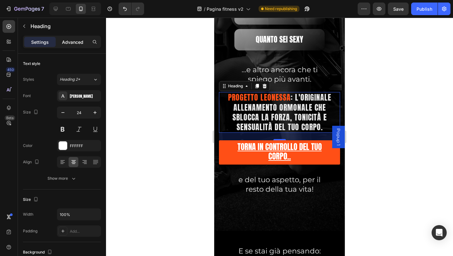
click at [72, 45] on p "Advanced" at bounding box center [72, 42] width 21 height 7
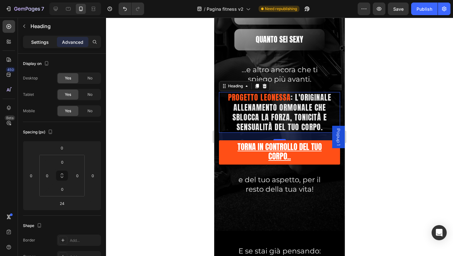
click at [31, 44] on p "Settings" at bounding box center [40, 42] width 18 height 7
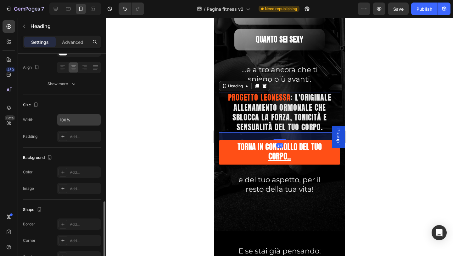
scroll to position [157, 0]
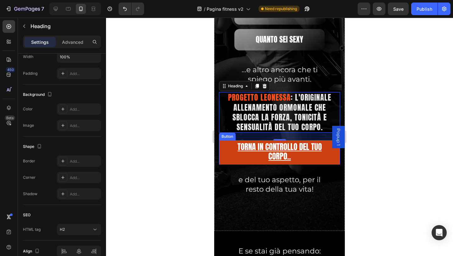
click at [231, 148] on link "TORNA IN CONTROLLO DEL TUO CORPO.." at bounding box center [279, 152] width 121 height 24
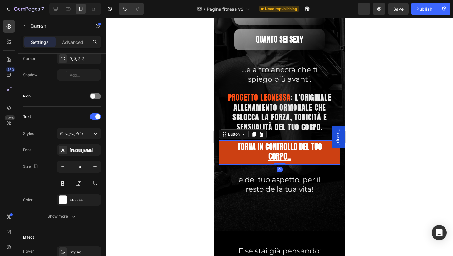
scroll to position [0, 0]
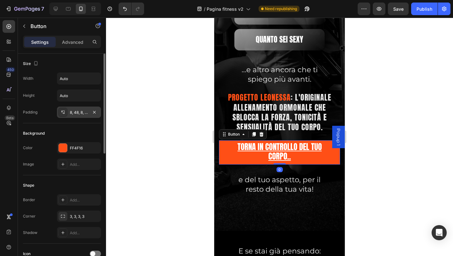
click at [77, 114] on div "8, 48, 8, 48" at bounding box center [79, 113] width 18 height 6
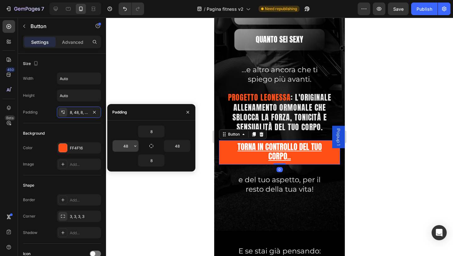
click at [135, 146] on icon "button" at bounding box center [135, 145] width 5 height 5
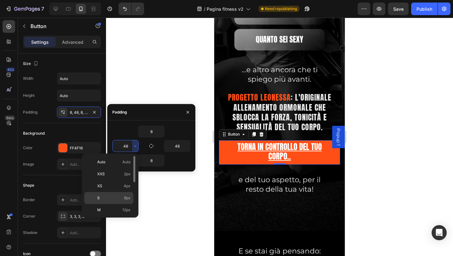
scroll to position [31, 0]
click at [123, 200] on span "24px" at bounding box center [125, 202] width 9 height 6
type input "24"
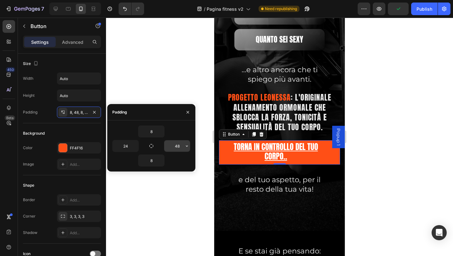
click at [177, 147] on input "48" at bounding box center [177, 145] width 26 height 11
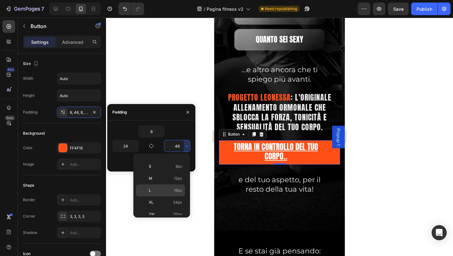
scroll to position [63, 0]
click at [164, 172] on p "XL 24px" at bounding box center [165, 171] width 33 height 6
type input "24"
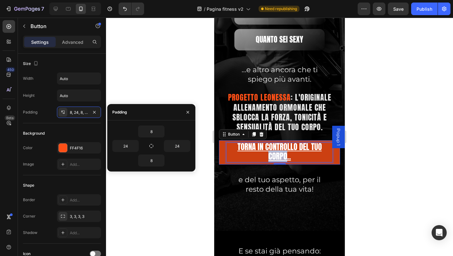
click at [272, 152] on u "TORNA IN CONTROLLO DEL TUO CORPO.." at bounding box center [280, 151] width 84 height 21
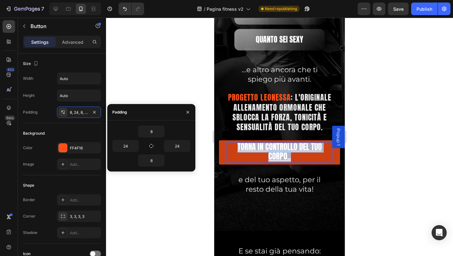
click at [272, 152] on u "TORNA IN CONTROLLO DEL TUO CORPO.." at bounding box center [280, 151] width 84 height 21
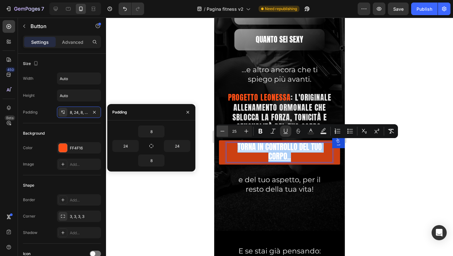
click at [221, 131] on icon "Editor contextual toolbar" at bounding box center [223, 131] width 4 height 0
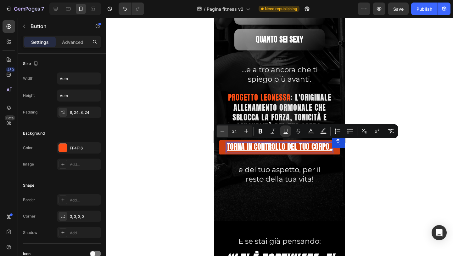
click at [221, 131] on icon "Editor contextual toolbar" at bounding box center [223, 131] width 4 height 0
type input "23"
click at [309, 146] on u "TORNA IN CONTROLLO DEL TUO CORPO.." at bounding box center [280, 146] width 98 height 11
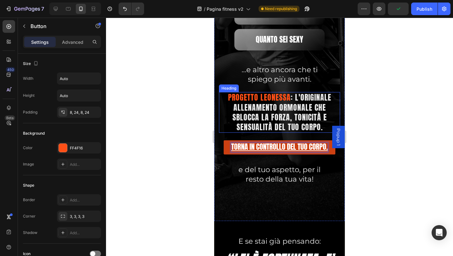
click at [255, 107] on span ": l'originale allenamento ormonale che sblocca la forza, tonicità e sensualità …" at bounding box center [282, 112] width 99 height 41
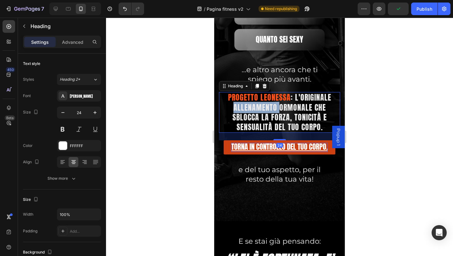
click at [255, 107] on span ": l'originale allenamento ormonale che sblocca la forza, tonicità e sensualità …" at bounding box center [282, 112] width 99 height 41
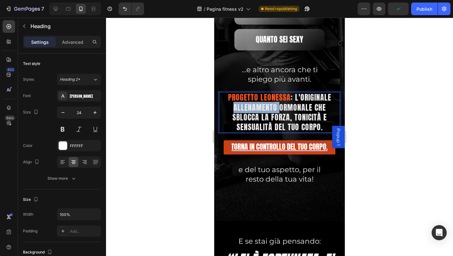
click at [255, 107] on span ": l'originale allenamento ormonale che sblocca la forza, tonicità e sensualità …" at bounding box center [282, 112] width 99 height 41
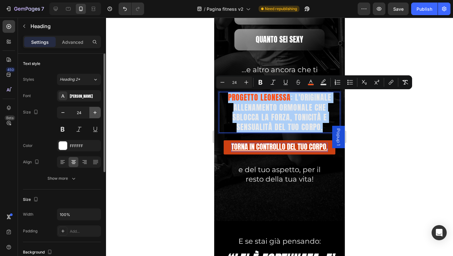
click at [96, 110] on icon "button" at bounding box center [95, 112] width 6 height 6
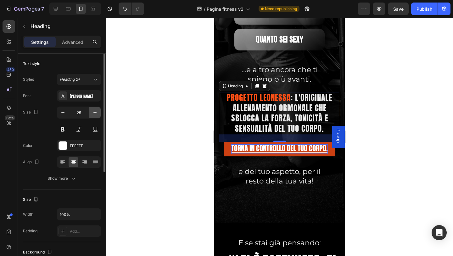
click at [96, 113] on icon "button" at bounding box center [95, 112] width 6 height 6
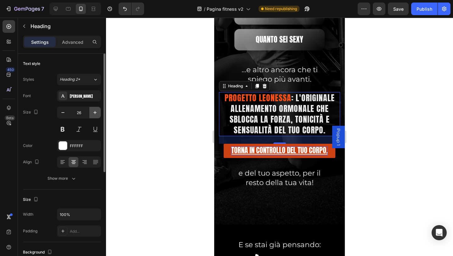
click at [96, 113] on icon "button" at bounding box center [95, 112] width 6 height 6
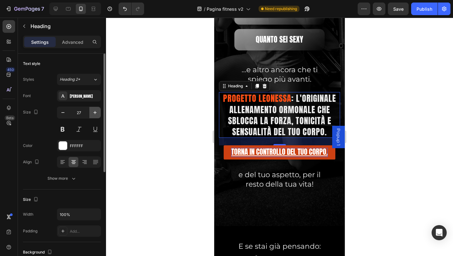
click at [96, 113] on icon "button" at bounding box center [95, 112] width 6 height 6
type input "28"
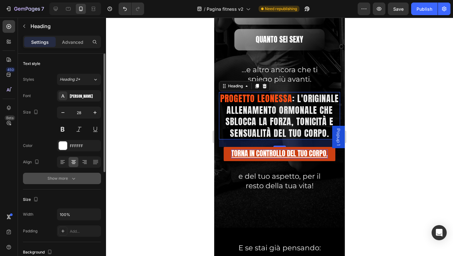
click at [59, 181] on div "Show more" at bounding box center [62, 178] width 29 height 6
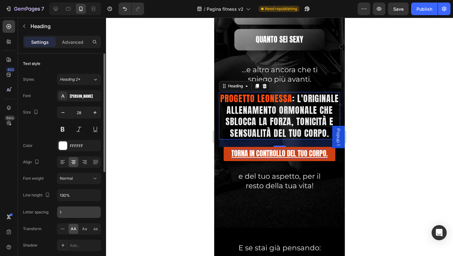
click at [69, 215] on input "1" at bounding box center [78, 211] width 43 height 11
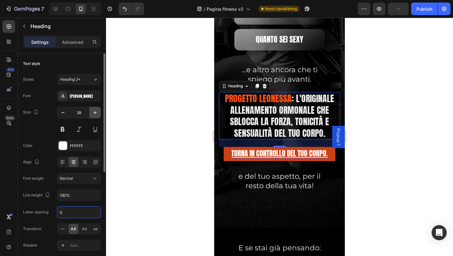
type input "0"
click at [97, 112] on icon "button" at bounding box center [95, 112] width 6 height 6
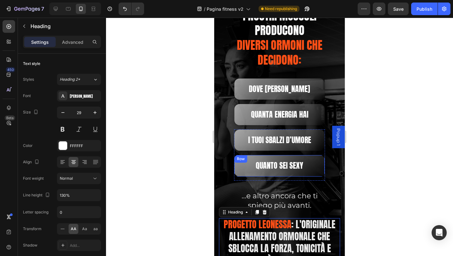
scroll to position [724, 0]
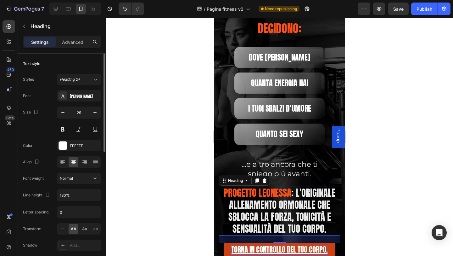
click at [61, 106] on div "Font [PERSON_NAME] Size 29 Color FFFFFF Align Font weight Normal Line height 13…" at bounding box center [62, 178] width 78 height 177
click at [61, 113] on icon "button" at bounding box center [63, 112] width 6 height 6
type input "28"
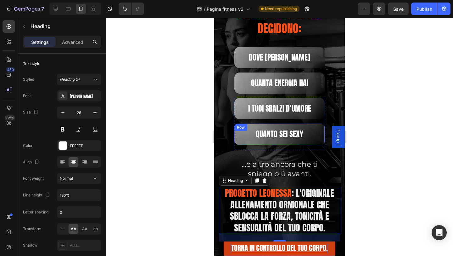
scroll to position [787, 0]
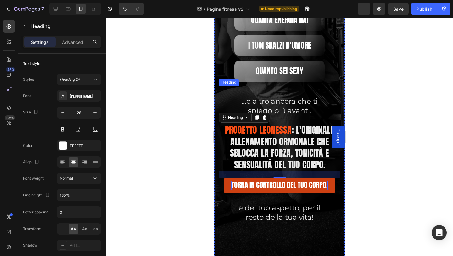
click at [232, 102] on h2 "…e altro ancora che ti spiego più avanti." at bounding box center [279, 106] width 97 height 20
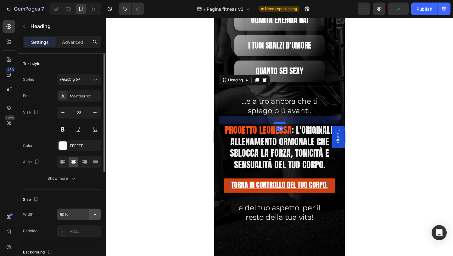
click at [93, 211] on button "button" at bounding box center [94, 213] width 11 height 11
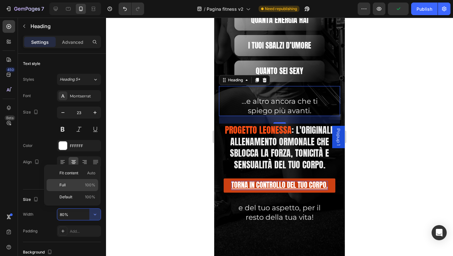
click at [65, 184] on span "Full" at bounding box center [62, 185] width 6 height 6
type input "100%"
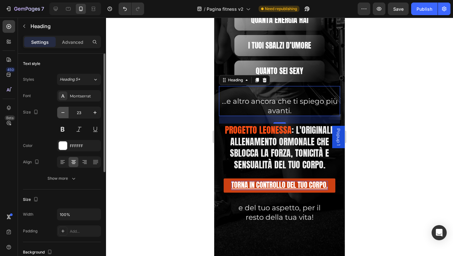
click at [58, 115] on button "button" at bounding box center [62, 112] width 11 height 11
type input "22"
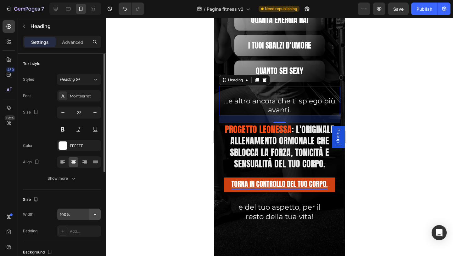
click at [93, 212] on icon "button" at bounding box center [95, 214] width 6 height 6
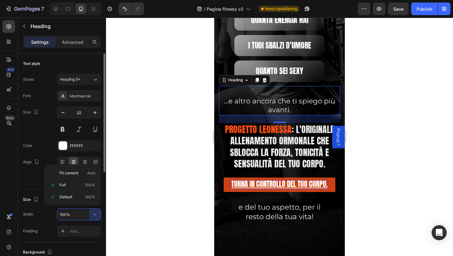
click at [80, 216] on input "100%" at bounding box center [78, 213] width 43 height 11
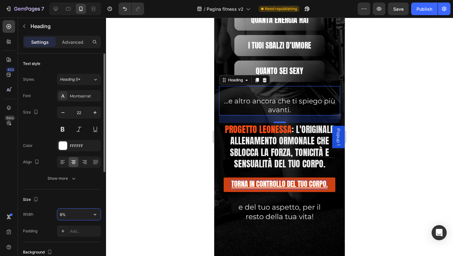
type input "80%"
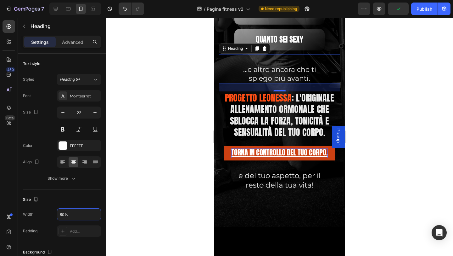
scroll to position [692, 0]
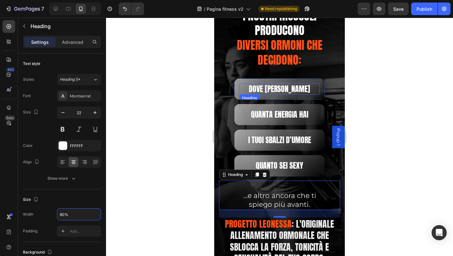
click at [311, 93] on h2 "DOVE [PERSON_NAME]" at bounding box center [279, 88] width 80 height 11
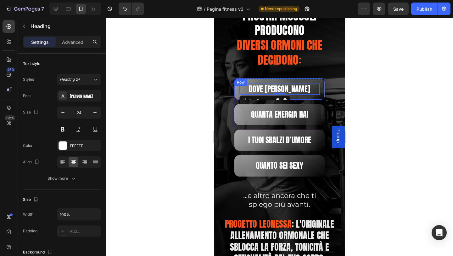
click at [317, 95] on div "DOVE METTI GRASSi Heading 0 Row" at bounding box center [279, 89] width 91 height 22
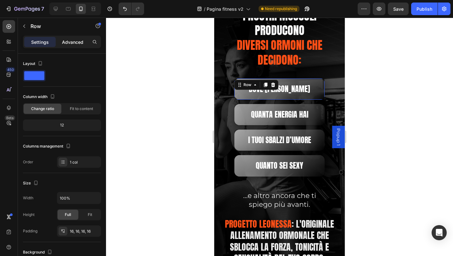
click at [79, 44] on p "Advanced" at bounding box center [72, 42] width 21 height 7
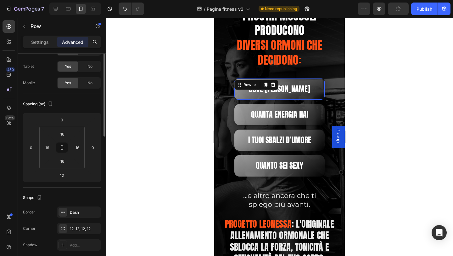
scroll to position [0, 0]
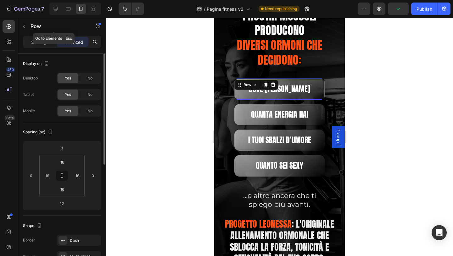
click at [40, 34] on div "Row" at bounding box center [54, 27] width 72 height 18
click at [40, 40] on p "Settings" at bounding box center [40, 42] width 18 height 7
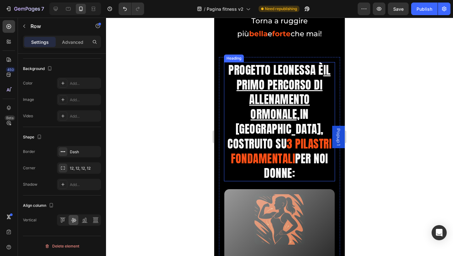
scroll to position [1353, 0]
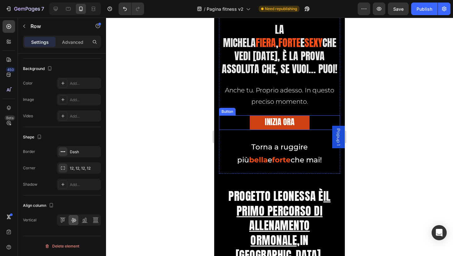
click at [256, 127] on link "INIZIA ORA" at bounding box center [280, 122] width 60 height 14
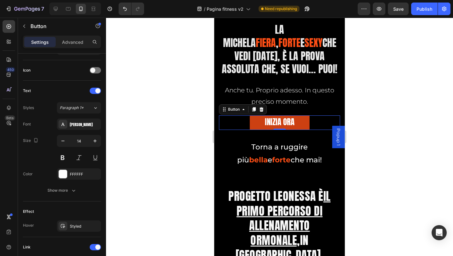
scroll to position [0, 0]
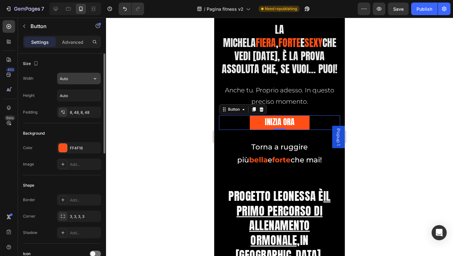
click at [72, 78] on input "Auto" at bounding box center [78, 78] width 43 height 11
click at [94, 79] on icon "button" at bounding box center [95, 78] width 6 height 6
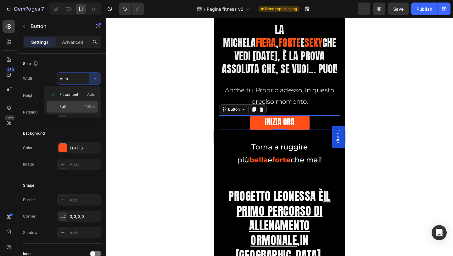
click at [70, 109] on div "Full 100%" at bounding box center [73, 106] width 52 height 12
type input "100%"
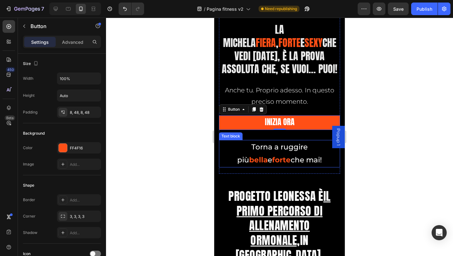
click at [229, 158] on p "Torna a ruggire più bella e forte che mai!" at bounding box center [280, 153] width 120 height 26
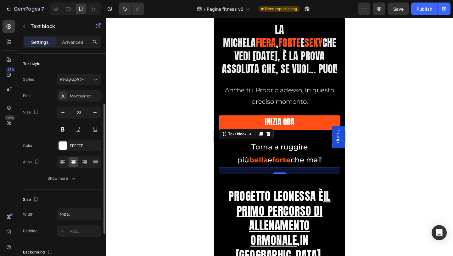
scroll to position [31, 0]
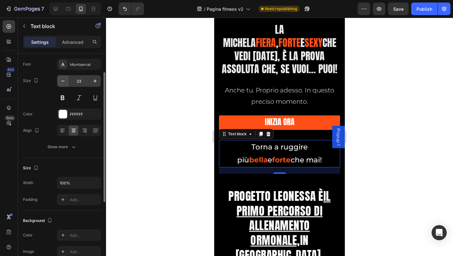
click at [62, 78] on icon "button" at bounding box center [63, 81] width 6 height 6
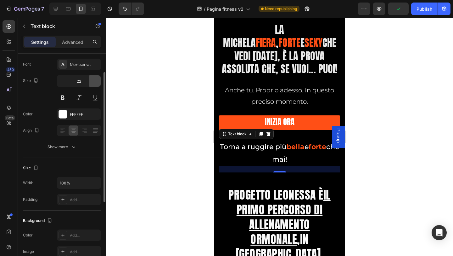
click at [95, 84] on button "button" at bounding box center [94, 80] width 11 height 11
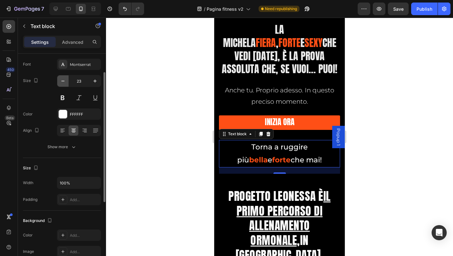
click at [59, 86] on button "button" at bounding box center [62, 80] width 11 height 11
type input "22"
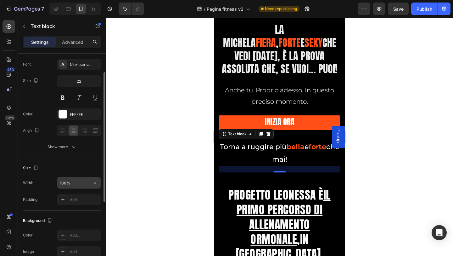
click at [78, 184] on input "100%" at bounding box center [78, 182] width 43 height 11
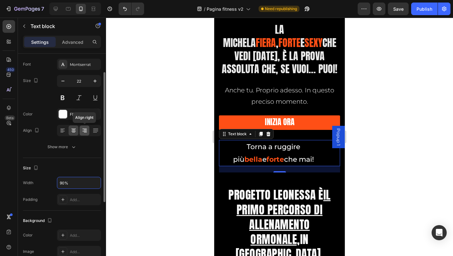
type input "90%"
click at [85, 132] on icon at bounding box center [84, 130] width 6 height 6
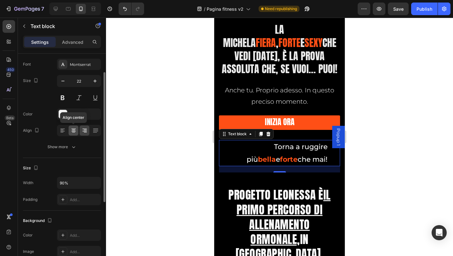
click at [75, 130] on icon at bounding box center [73, 130] width 6 height 6
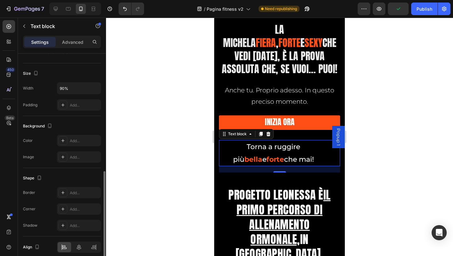
scroll to position [153, 0]
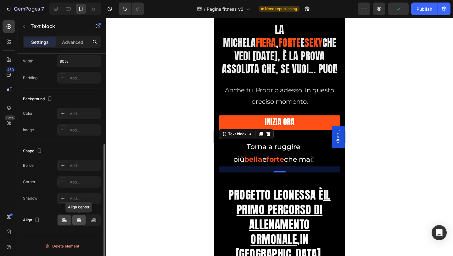
click at [78, 220] on icon at bounding box center [79, 219] width 6 height 6
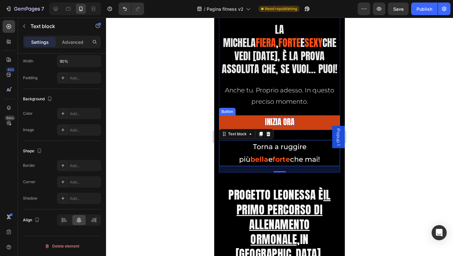
click at [277, 126] on span "INIZIA ORA" at bounding box center [280, 122] width 30 height 12
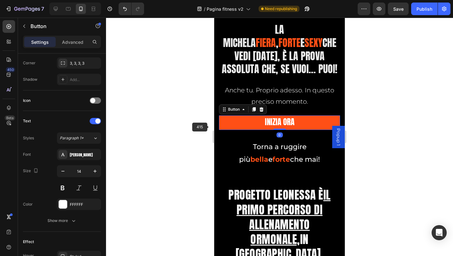
scroll to position [0, 0]
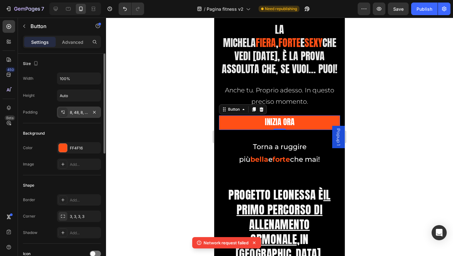
click at [77, 113] on div "8, 48, 8, 48" at bounding box center [79, 113] width 18 height 6
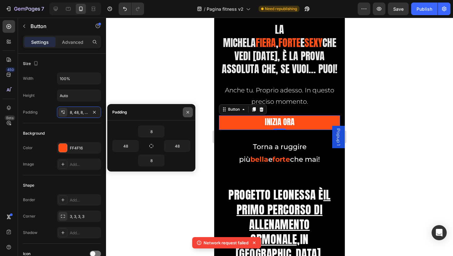
click at [187, 115] on button "button" at bounding box center [188, 112] width 10 height 10
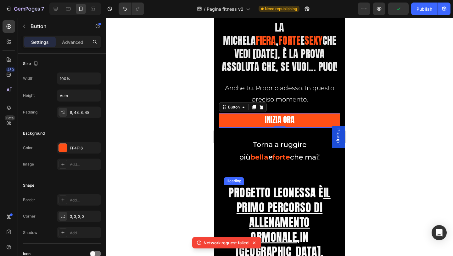
scroll to position [1479, 0]
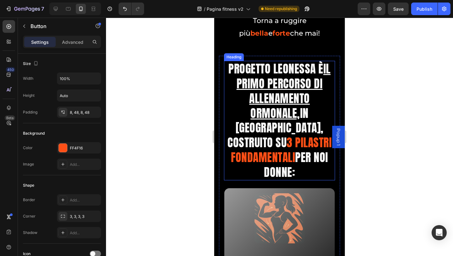
click at [238, 134] on h2 "Progetto Leonessa è il Primo Percorso di Allenamento Ormonale, in [GEOGRAPHIC_D…" at bounding box center [279, 120] width 111 height 119
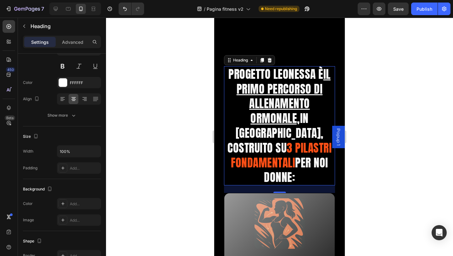
scroll to position [1573, 0]
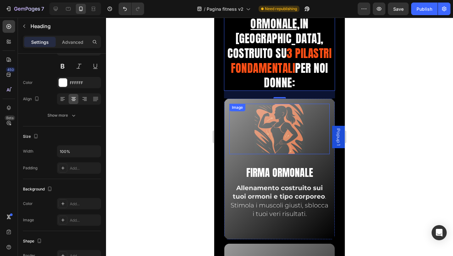
click at [272, 127] on img at bounding box center [280, 129] width 50 height 50
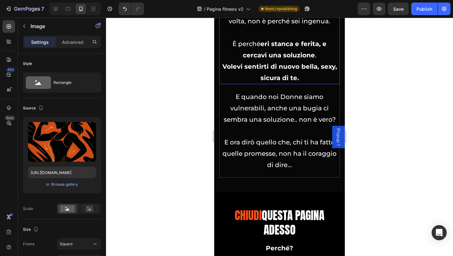
scroll to position [3839, 0]
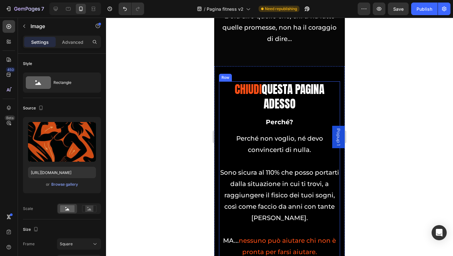
click at [245, 122] on div "cHIUDi QUESTA PAGINA ADESSO Heading Perché? Text block Perché non voglio, né de…" at bounding box center [279, 215] width 121 height 269
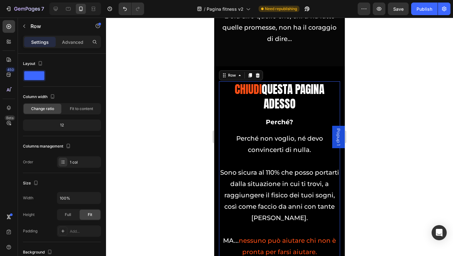
click at [246, 108] on h2 "cHIUDi QUESTA PAGINA ADESSO" at bounding box center [279, 96] width 121 height 31
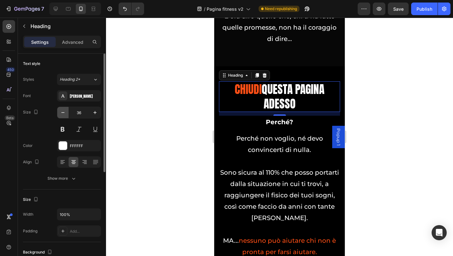
click at [59, 115] on button "button" at bounding box center [62, 112] width 11 height 11
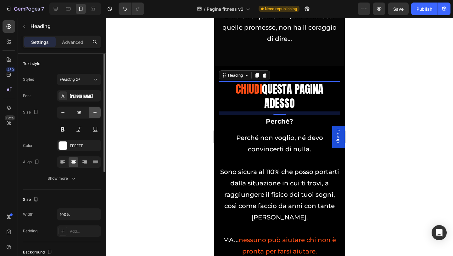
click at [98, 115] on icon "button" at bounding box center [95, 112] width 6 height 6
type input "36"
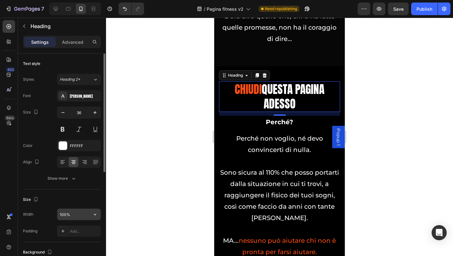
click at [66, 218] on input "100%" at bounding box center [78, 213] width 43 height 11
click at [67, 218] on input "120%" at bounding box center [78, 213] width 43 height 11
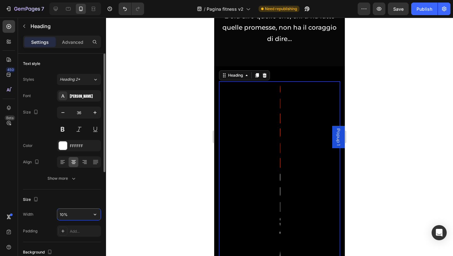
type input "100%"
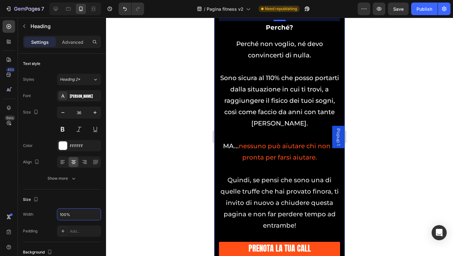
scroll to position [3870, 0]
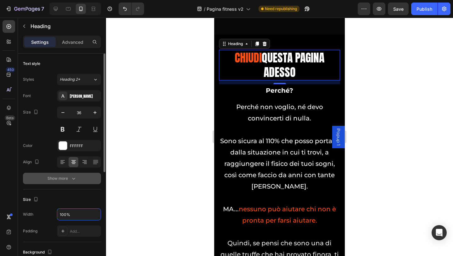
click at [70, 183] on button "Show more" at bounding box center [62, 177] width 78 height 11
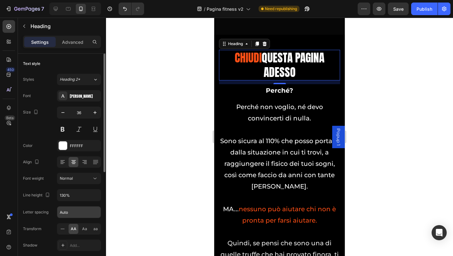
click at [71, 213] on input "Auto" at bounding box center [78, 211] width 43 height 11
type input "1"
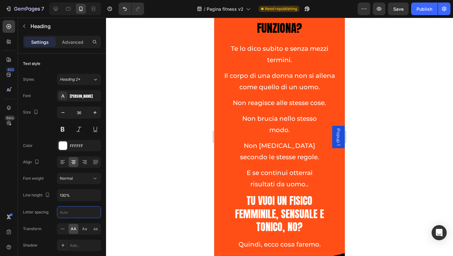
scroll to position [4405, 0]
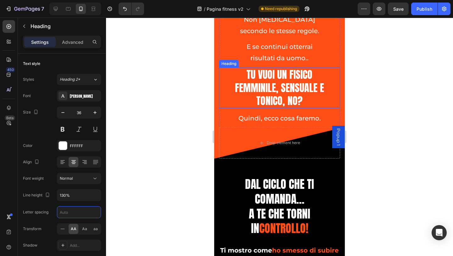
click at [268, 97] on span "tu vuoi un fisico femminile, sensuale e tonico, no?" at bounding box center [279, 88] width 89 height 42
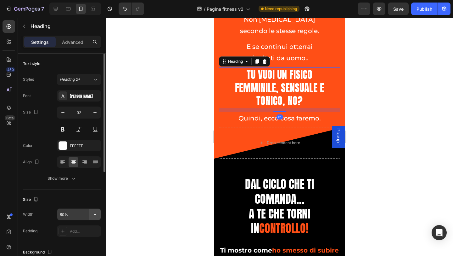
click at [96, 215] on icon "button" at bounding box center [95, 214] width 6 height 6
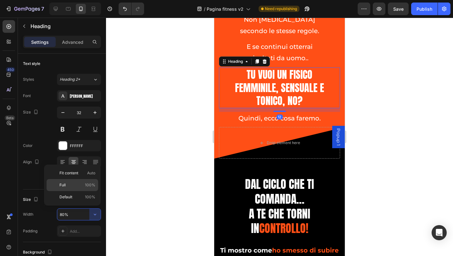
click at [67, 184] on p "Full 100%" at bounding box center [77, 185] width 36 height 6
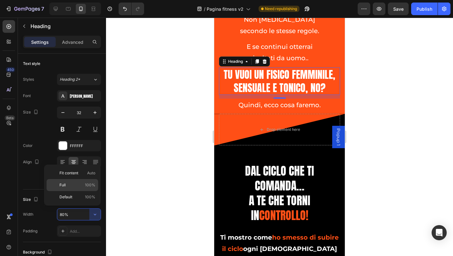
type input "100%"
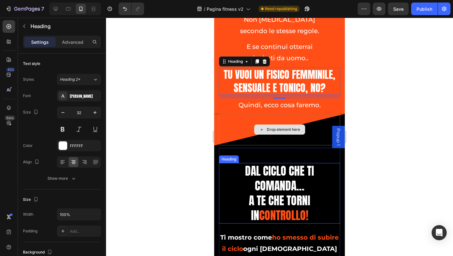
scroll to position [4500, 0]
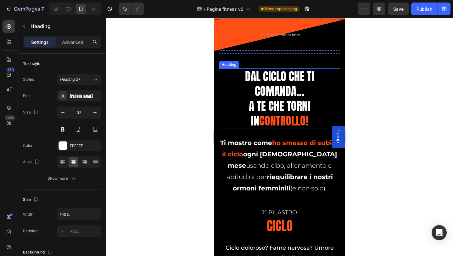
click at [236, 94] on h2 "Dal ciclo che ti comanda… a te che torni in controllo!" at bounding box center [279, 98] width 121 height 60
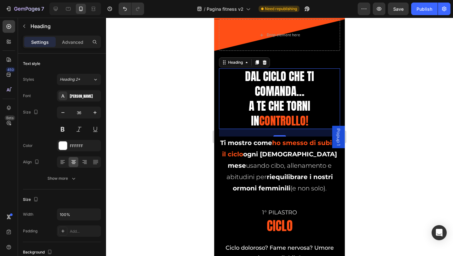
click at [320, 92] on h2 "Dal ciclo che ti comanda… a te che torni in controllo!" at bounding box center [279, 98] width 121 height 60
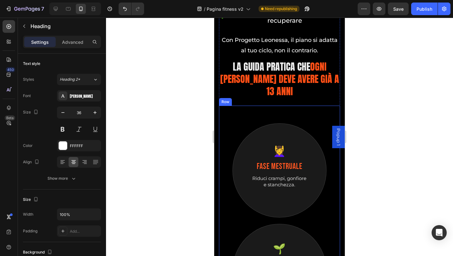
scroll to position [4815, 0]
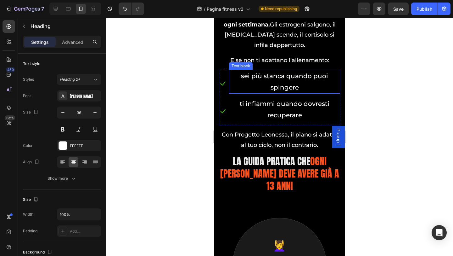
click at [234, 88] on p "sei più stanca quando puoi spingere" at bounding box center [285, 81] width 110 height 23
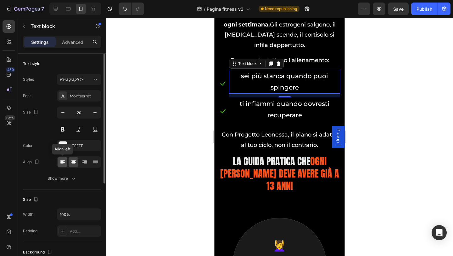
click at [64, 162] on icon at bounding box center [62, 162] width 4 height 1
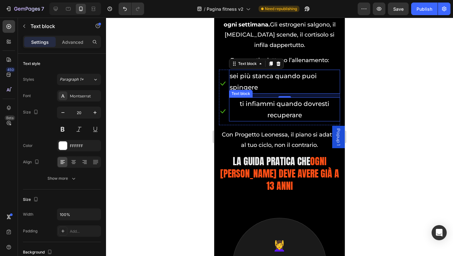
click at [255, 110] on p "ti infiammi quando dovresti recuperare" at bounding box center [285, 109] width 110 height 23
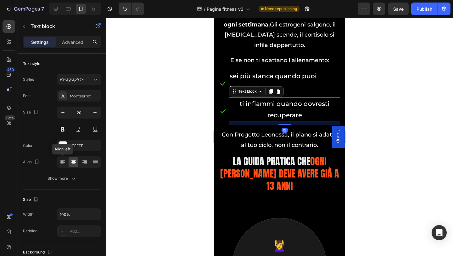
click at [62, 163] on icon at bounding box center [62, 162] width 6 height 6
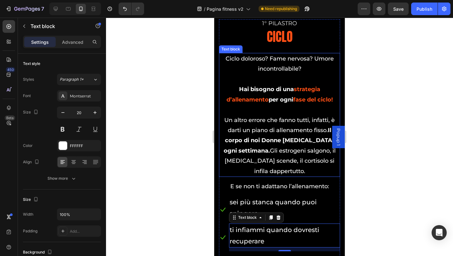
scroll to position [4784, 0]
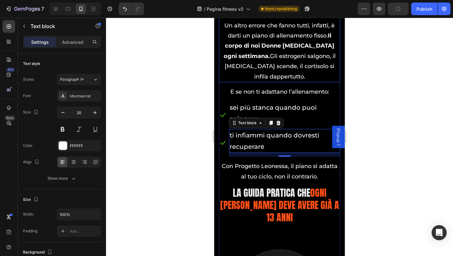
click at [274, 81] on p "Un altro errore che fanno tutti, infatti, è darti un piano di allenamento fisso…" at bounding box center [280, 50] width 120 height 61
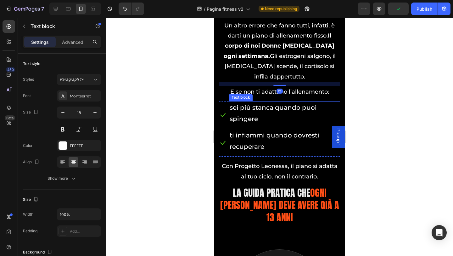
click at [260, 112] on p "sei più stanca quando puoi spingere" at bounding box center [285, 113] width 110 height 23
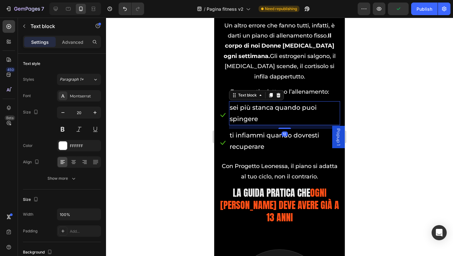
click at [271, 117] on p "sei più stanca quando puoi spingere" at bounding box center [285, 113] width 110 height 23
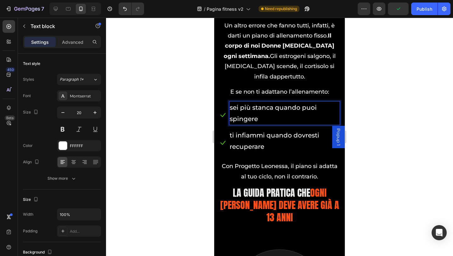
click at [271, 117] on p "sei più stanca quando puoi spingere" at bounding box center [285, 113] width 110 height 23
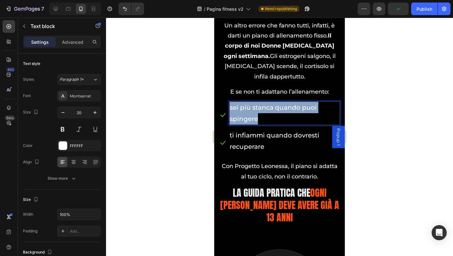
click at [271, 117] on p "sei più stanca quando puoi spingere" at bounding box center [285, 113] width 110 height 23
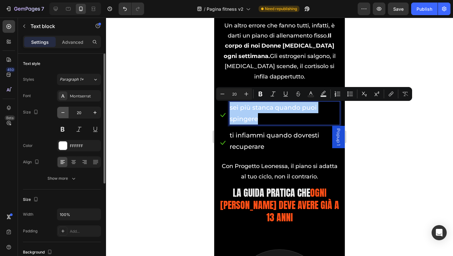
click at [58, 114] on button "button" at bounding box center [62, 112] width 11 height 11
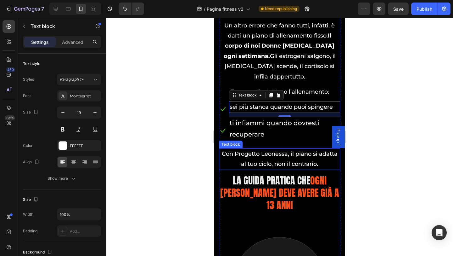
type input "18"
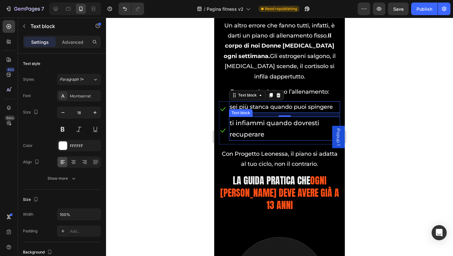
click at [263, 132] on p "ti infiammi quando dovresti recuperare" at bounding box center [285, 128] width 110 height 23
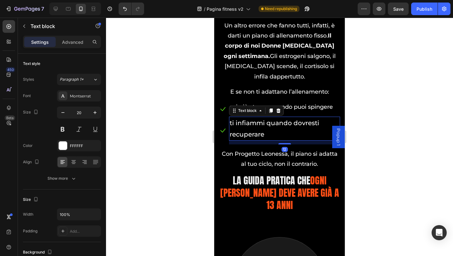
click at [263, 132] on p "ti infiammi quando dovresti recuperare" at bounding box center [285, 128] width 110 height 23
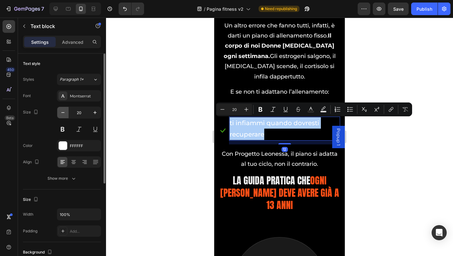
click at [61, 113] on icon "button" at bounding box center [63, 112] width 6 height 6
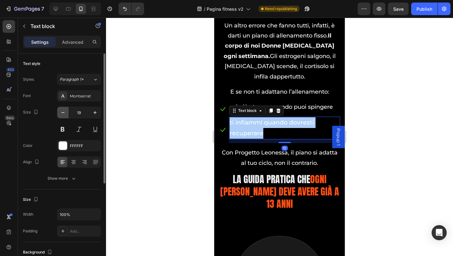
type input "18"
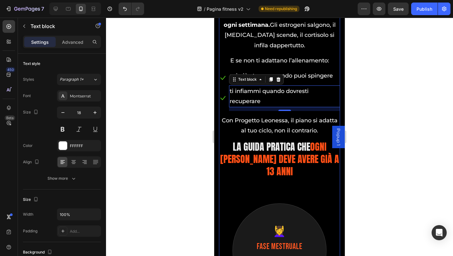
scroll to position [4815, 0]
click at [259, 128] on p "Con Progetto Leonessa, il piano si adatta al tuo ciclo, non il contrario." at bounding box center [280, 125] width 120 height 20
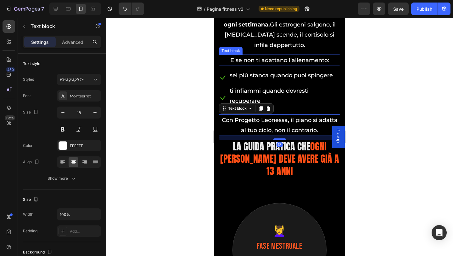
click at [274, 40] on p "Un altro errore che fanno tutti, infatti, è darti un piano di allenamento fisso…" at bounding box center [280, 19] width 120 height 61
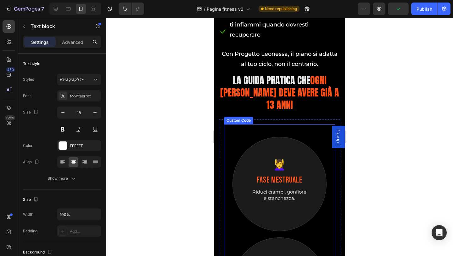
scroll to position [4909, 0]
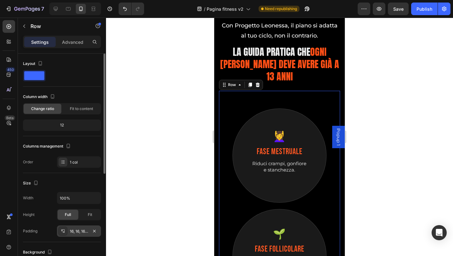
click at [72, 229] on div "16, 16, 16, 16" at bounding box center [79, 231] width 18 height 6
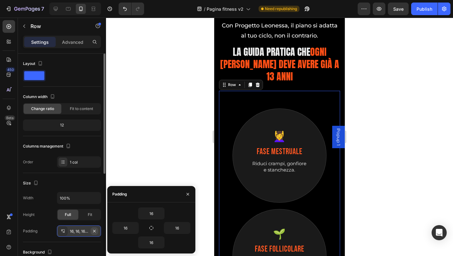
click at [96, 231] on icon "button" at bounding box center [94, 230] width 5 height 5
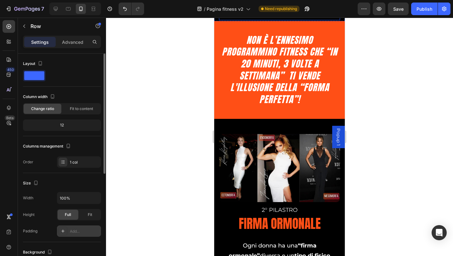
scroll to position [5350, 0]
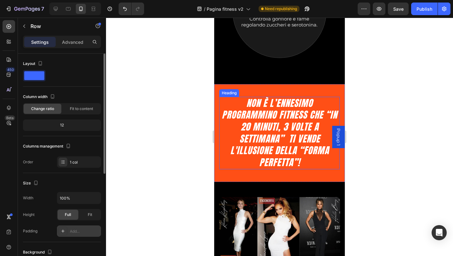
click at [230, 97] on h2 "Non è l’ennesimo programmino fitness che “in 20 minuti, 3 volte a settimana” ti…" at bounding box center [279, 133] width 121 height 72
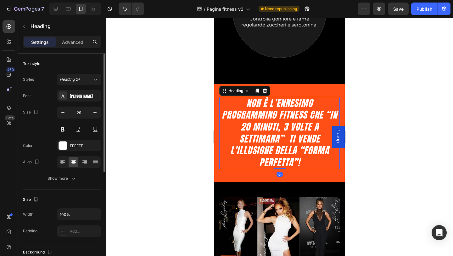
click at [66, 47] on div "Settings Advanced" at bounding box center [62, 42] width 78 height 13
click at [66, 46] on div "Advanced" at bounding box center [72, 42] width 31 height 10
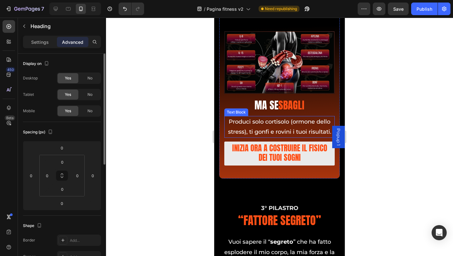
scroll to position [6011, 0]
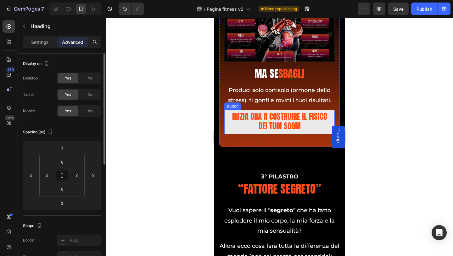
click at [230, 126] on link "INIZIA ORA a costruire il fisico dei tuoi sogni" at bounding box center [279, 122] width 110 height 24
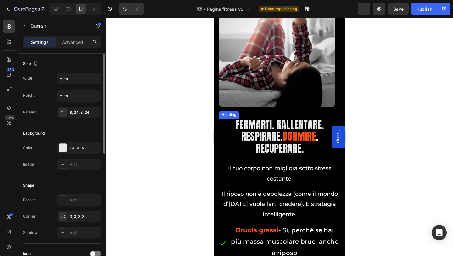
scroll to position [6388, 0]
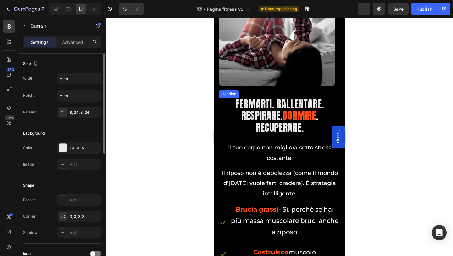
click at [229, 134] on h2 "Fermarti. Rallentare. Respirare. Dormire . Recuperare." at bounding box center [279, 116] width 121 height 37
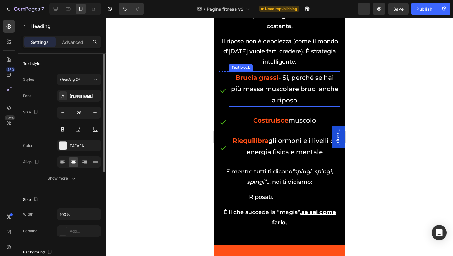
scroll to position [6514, 0]
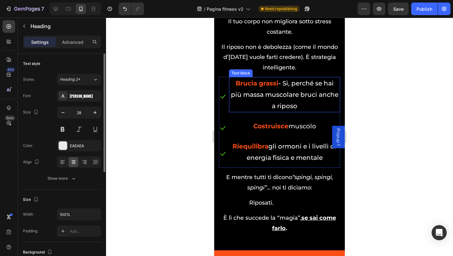
click at [237, 111] on p "Brucia grassi - Si, perché se hai più massa muscolare bruci anche a riposo" at bounding box center [285, 94] width 110 height 34
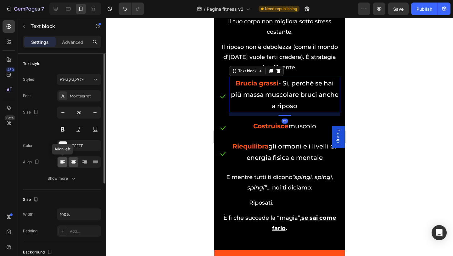
drag, startPoint x: 65, startPoint y: 161, endPoint x: 13, endPoint y: 124, distance: 63.8
click at [65, 161] on icon at bounding box center [62, 162] width 6 height 6
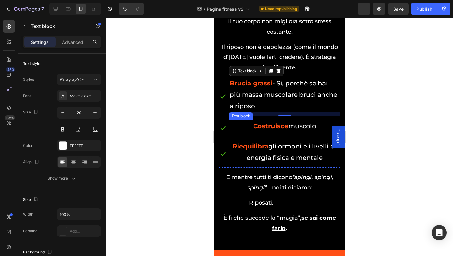
click at [232, 132] on p "Costruisce muscolo" at bounding box center [285, 125] width 110 height 11
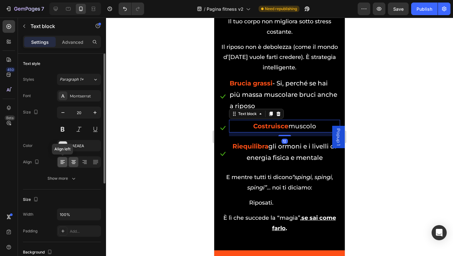
click at [63, 163] on icon at bounding box center [62, 162] width 6 height 6
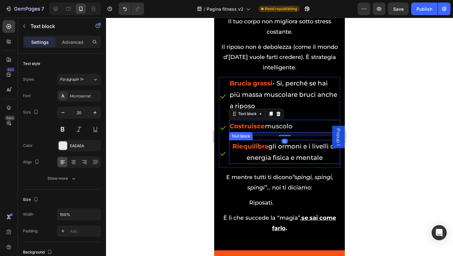
click at [235, 163] on p "Riequilibra gli ormoni e i livelli di energia fisica e mentale" at bounding box center [285, 151] width 110 height 23
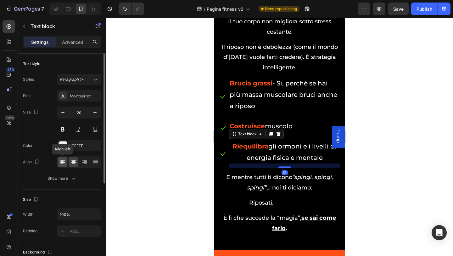
click at [63, 161] on icon at bounding box center [62, 162] width 6 height 6
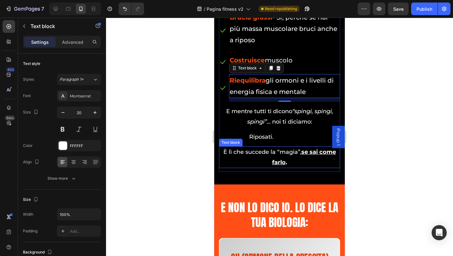
scroll to position [6640, 0]
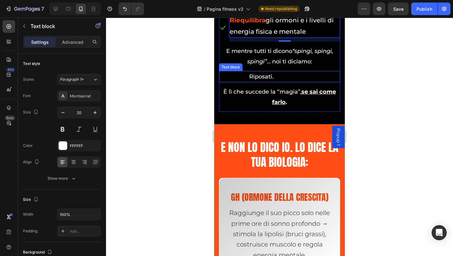
click at [273, 81] on p "Riposati." at bounding box center [262, 76] width 84 height 10
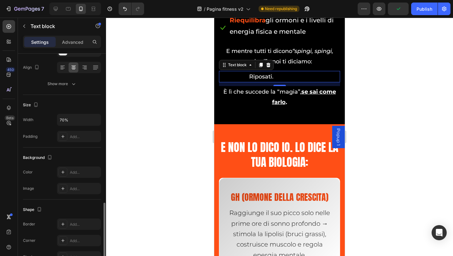
scroll to position [153, 0]
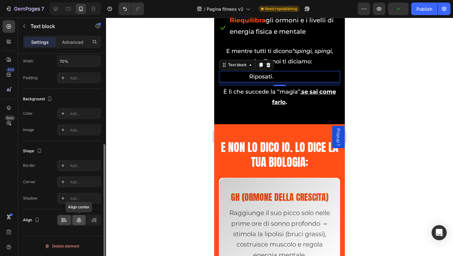
click at [78, 221] on icon at bounding box center [79, 219] width 6 height 6
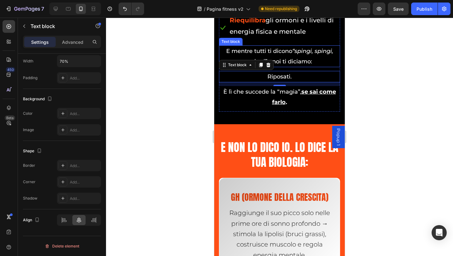
click at [319, 66] on p "E mentre tutti ti dicono “spingi, spingi, spingi” ... noi ti diciamo:" at bounding box center [280, 56] width 120 height 20
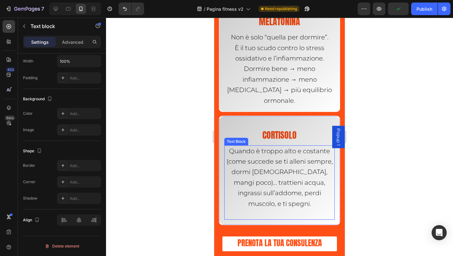
scroll to position [6955, 0]
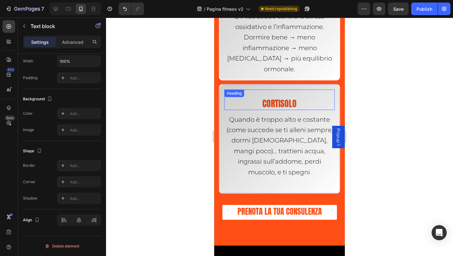
click at [269, 97] on h2 "Cortisolo" at bounding box center [279, 103] width 110 height 13
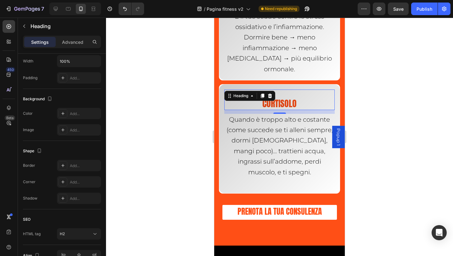
scroll to position [0, 0]
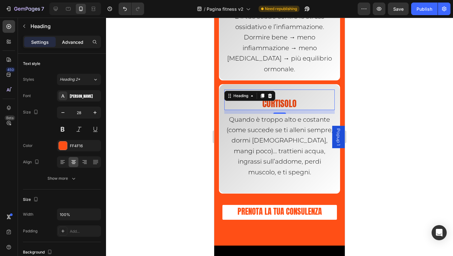
click at [72, 40] on p "Advanced" at bounding box center [72, 42] width 21 height 7
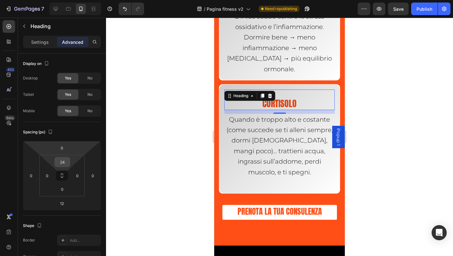
click at [64, 158] on input "24" at bounding box center [62, 161] width 13 height 9
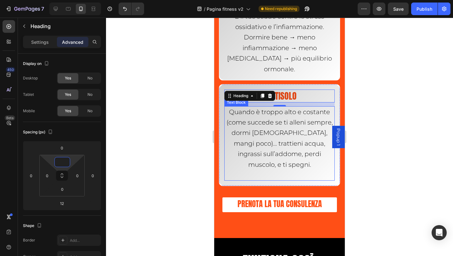
click at [273, 170] on p at bounding box center [279, 175] width 109 height 10
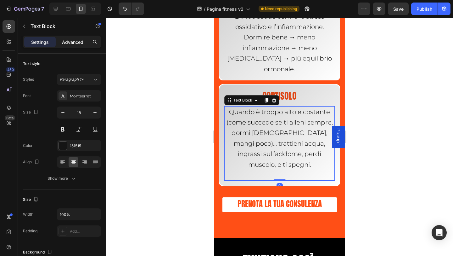
click at [69, 37] on div "Advanced" at bounding box center [72, 42] width 31 height 10
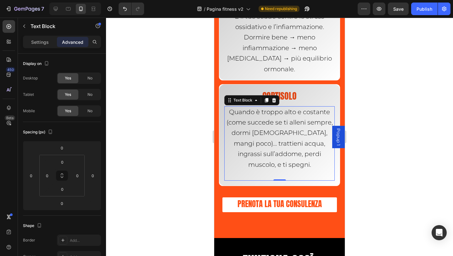
click at [275, 170] on p at bounding box center [279, 175] width 109 height 10
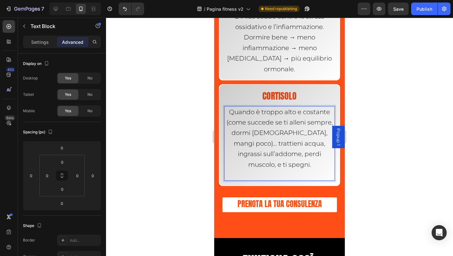
click at [278, 170] on p "Rich Text Editor. Editing area: main" at bounding box center [279, 175] width 109 height 10
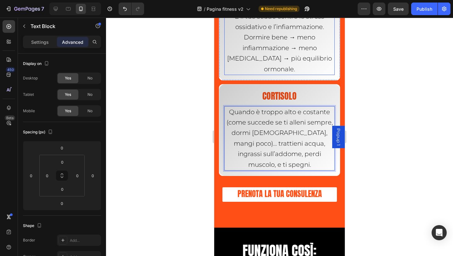
scroll to position [6892, 0]
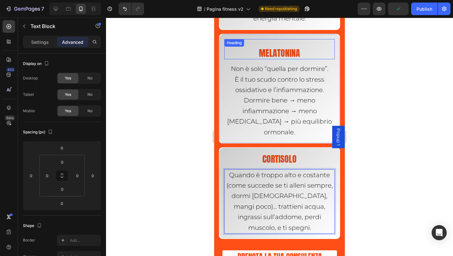
click at [275, 48] on h2 "Melatonina" at bounding box center [279, 53] width 110 height 13
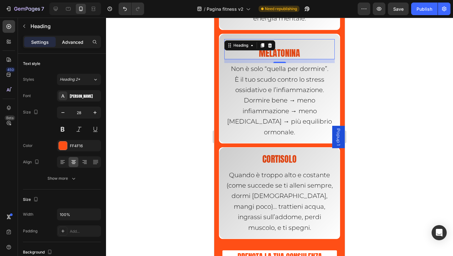
click at [74, 40] on p "Advanced" at bounding box center [72, 42] width 21 height 7
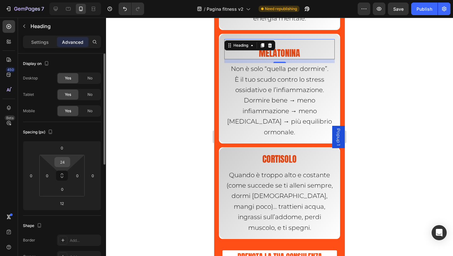
click at [63, 164] on input "24" at bounding box center [62, 161] width 13 height 9
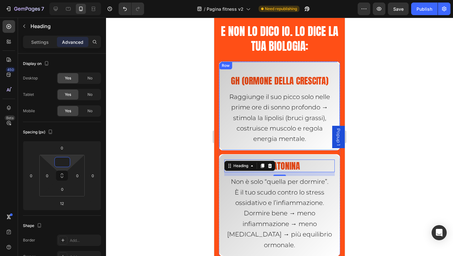
scroll to position [6766, 0]
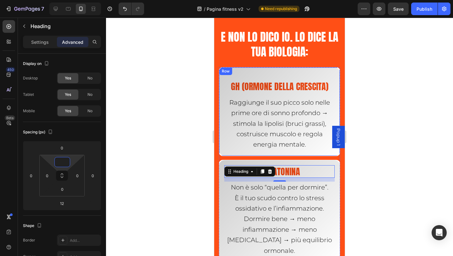
click at [273, 88] on h2 "GH (ormone della crescita)" at bounding box center [279, 86] width 110 height 13
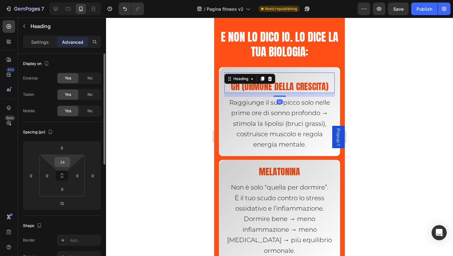
click at [64, 160] on input "24" at bounding box center [62, 161] width 13 height 9
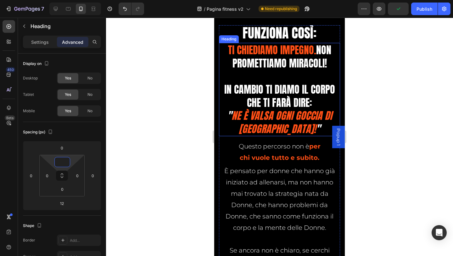
scroll to position [7175, 0]
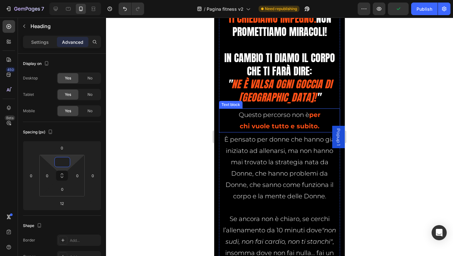
click at [248, 129] on strong "per chi vuole tutto e subito." at bounding box center [280, 120] width 81 height 19
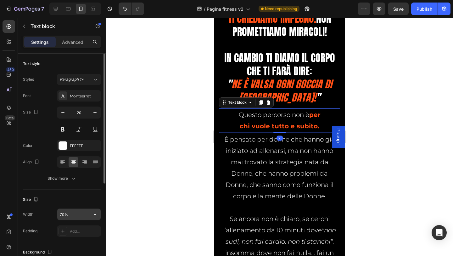
click at [66, 214] on input "70%" at bounding box center [78, 213] width 43 height 11
click at [93, 214] on icon "button" at bounding box center [95, 214] width 6 height 6
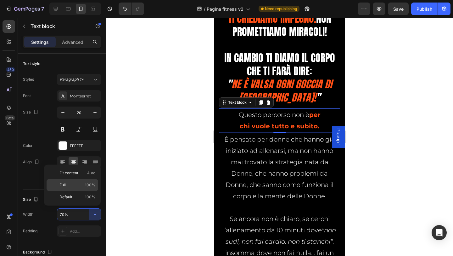
click at [70, 183] on p "Full 100%" at bounding box center [77, 185] width 36 height 6
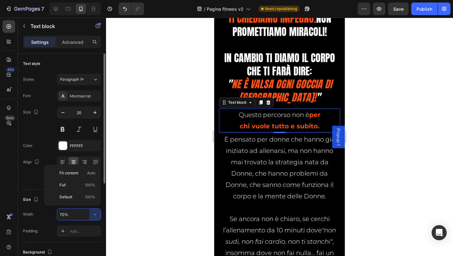
type input "100%"
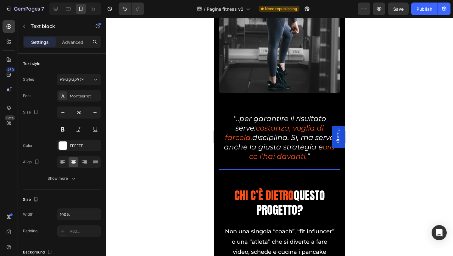
scroll to position [7710, 0]
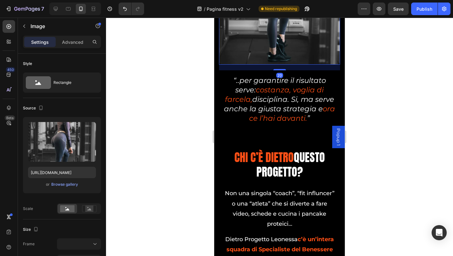
drag, startPoint x: 277, startPoint y: 71, endPoint x: 249, endPoint y: 78, distance: 28.7
click at [277, 69] on div at bounding box center [279, 69] width 13 height 1
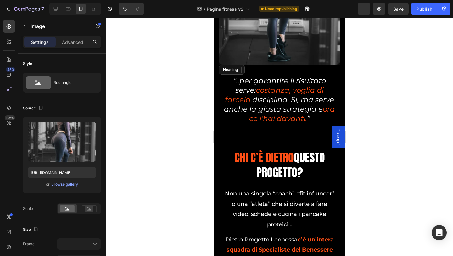
click at [249, 78] on h2 "“..per garantire il risultato serve: costanza, voglia di farcela, disciplina. S…" at bounding box center [279, 100] width 121 height 48
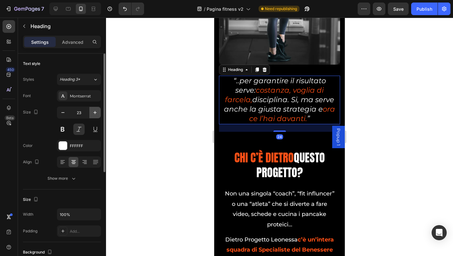
click at [96, 112] on icon "button" at bounding box center [95, 112] width 6 height 6
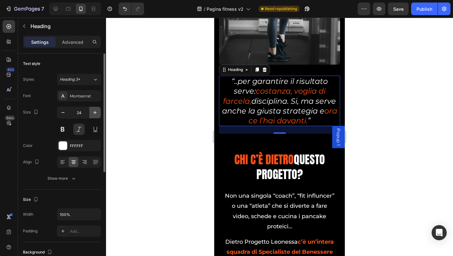
click at [96, 112] on icon "button" at bounding box center [95, 112] width 6 height 6
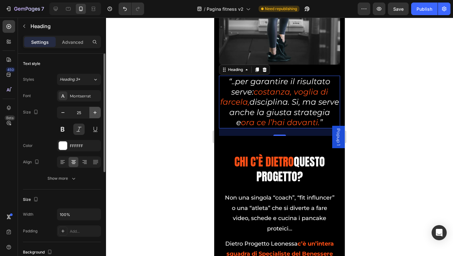
click at [96, 112] on icon "button" at bounding box center [95, 112] width 6 height 6
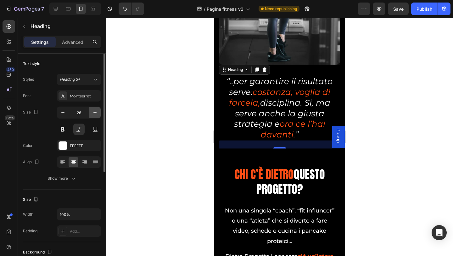
click at [96, 112] on icon "button" at bounding box center [95, 112] width 6 height 6
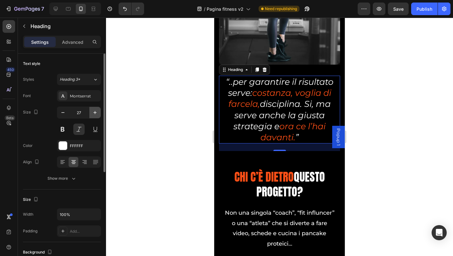
click at [96, 112] on icon "button" at bounding box center [95, 112] width 6 height 6
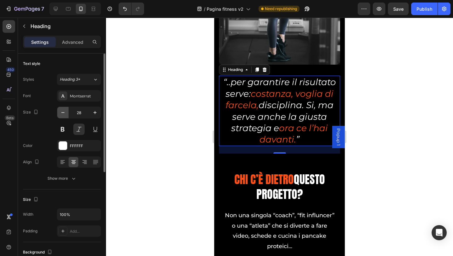
click at [64, 111] on icon "button" at bounding box center [63, 112] width 6 height 6
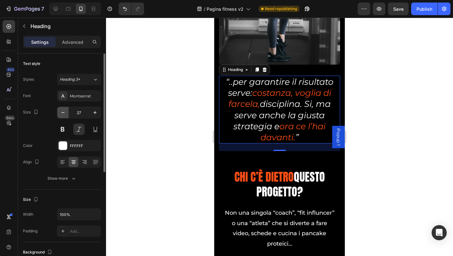
click at [64, 111] on icon "button" at bounding box center [63, 112] width 6 height 6
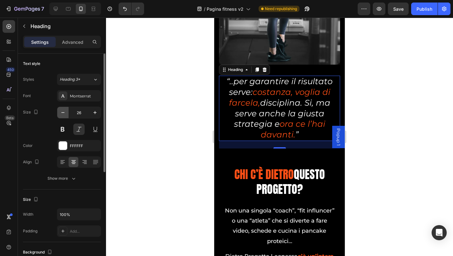
click at [64, 111] on icon "button" at bounding box center [63, 112] width 6 height 6
type input "25"
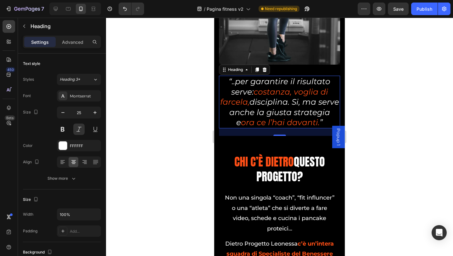
scroll to position [7742, 0]
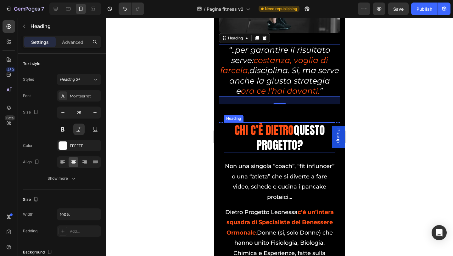
click at [236, 143] on h2 "CHI C’È DIETRO QUESTO progetto?" at bounding box center [280, 137] width 112 height 31
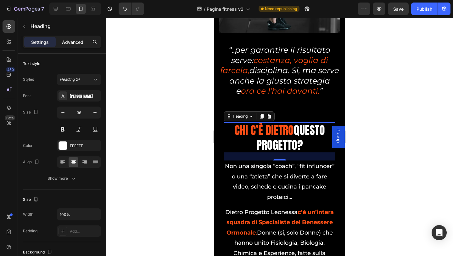
click at [72, 46] on div "Advanced" at bounding box center [72, 42] width 31 height 10
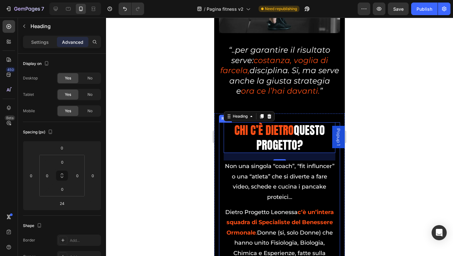
click at [221, 140] on div "CHI C’È DIETRO QUESTO progetto? Heading 24 Non una singola “coach”, “fit influn…" at bounding box center [279, 207] width 121 height 171
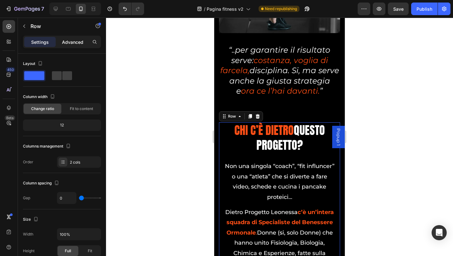
click at [80, 37] on div "Advanced" at bounding box center [72, 42] width 31 height 10
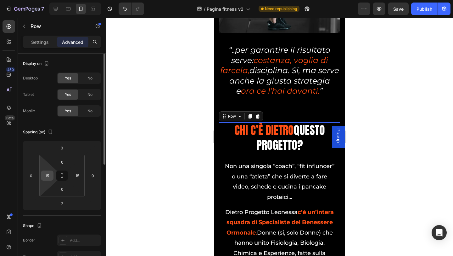
click at [46, 178] on input "15" at bounding box center [46, 175] width 9 height 9
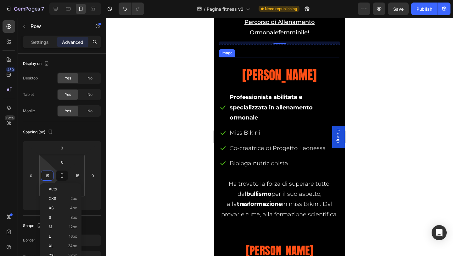
scroll to position [8025, 0]
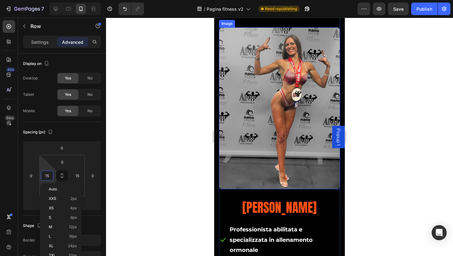
click at [278, 144] on img at bounding box center [279, 107] width 121 height 161
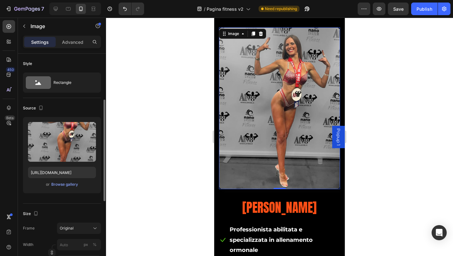
scroll to position [63, 0]
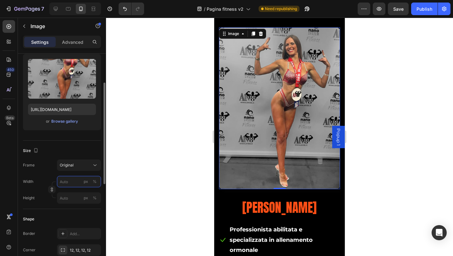
click at [71, 183] on input "px %" at bounding box center [79, 181] width 44 height 11
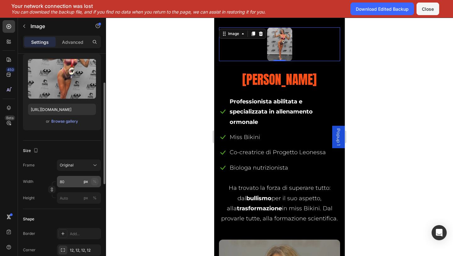
click at [94, 181] on div "%" at bounding box center [95, 181] width 4 height 6
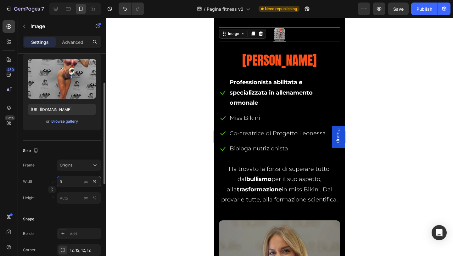
type input "90"
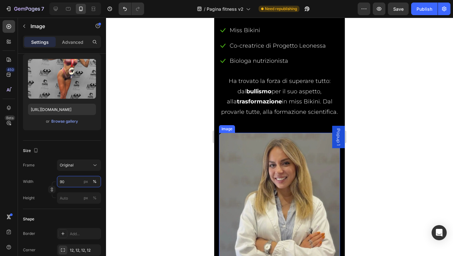
scroll to position [8245, 0]
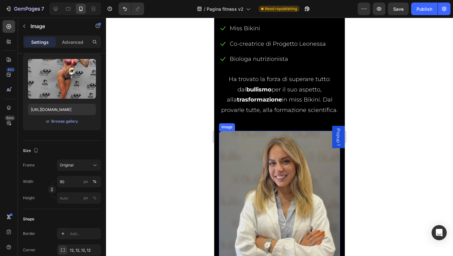
click at [257, 181] on img at bounding box center [279, 211] width 121 height 161
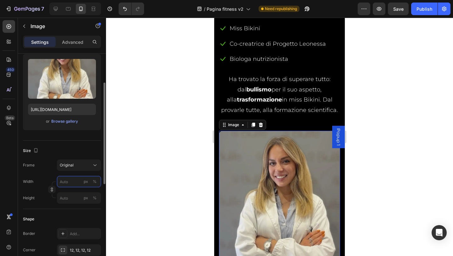
click at [75, 182] on input "px %" at bounding box center [79, 181] width 44 height 11
type input "0"
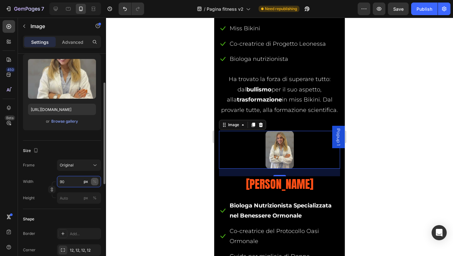
type input "90"
click at [96, 184] on div "%" at bounding box center [95, 181] width 4 height 6
click at [88, 183] on button "px" at bounding box center [86, 181] width 8 height 8
click at [92, 183] on button "%" at bounding box center [95, 181] width 8 height 8
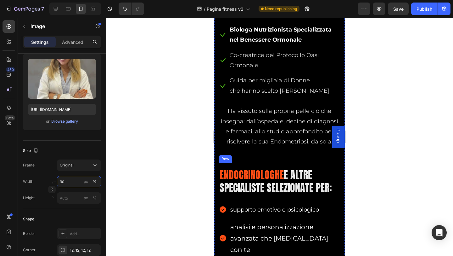
scroll to position [8560, 0]
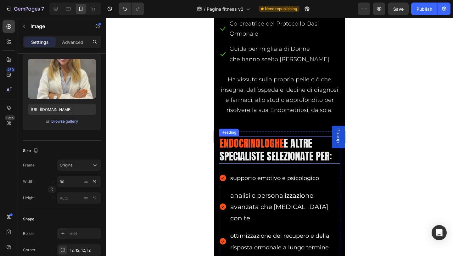
click at [261, 140] on span "endocrinologhe" at bounding box center [252, 142] width 64 height 15
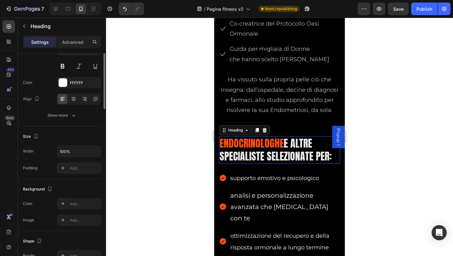
scroll to position [0, 0]
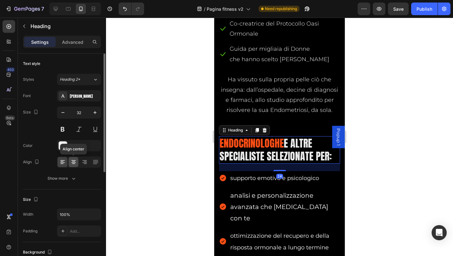
click at [73, 163] on icon at bounding box center [73, 163] width 3 height 1
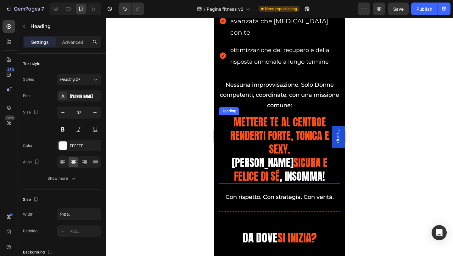
scroll to position [8748, 0]
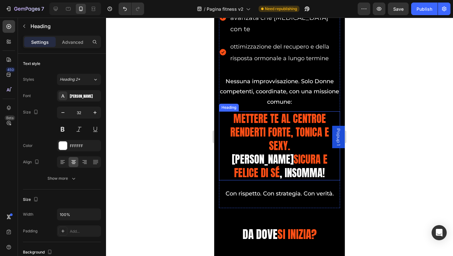
click at [257, 151] on span "[PERSON_NAME]" at bounding box center [263, 159] width 62 height 16
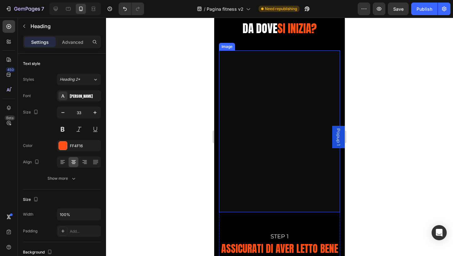
scroll to position [9000, 0]
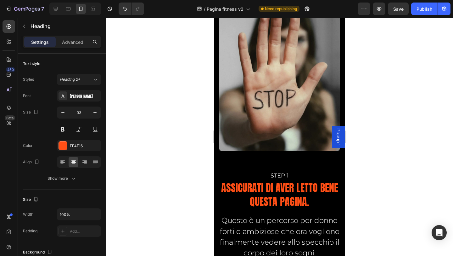
click at [264, 118] on img at bounding box center [279, 70] width 121 height 161
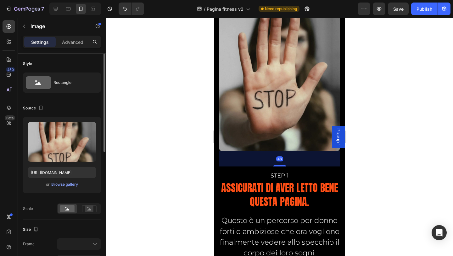
scroll to position [126, 0]
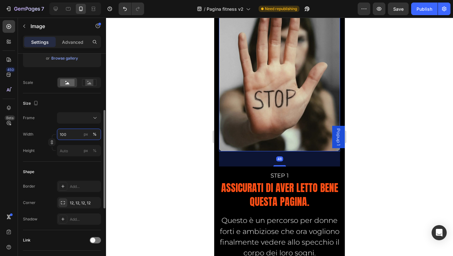
click at [74, 134] on input "100" at bounding box center [79, 133] width 44 height 11
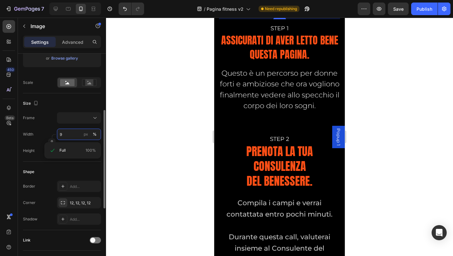
type input "90"
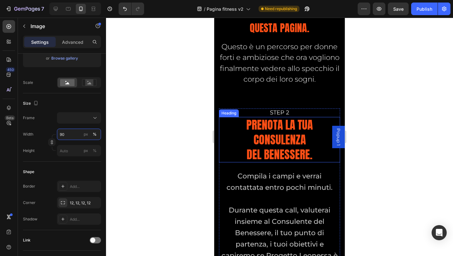
scroll to position [9189, 0]
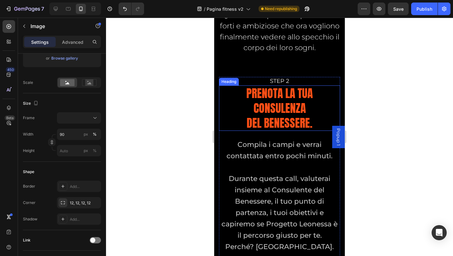
click at [234, 110] on h2 "Prenota la tua Consulenza del Benessere." at bounding box center [279, 107] width 121 height 45
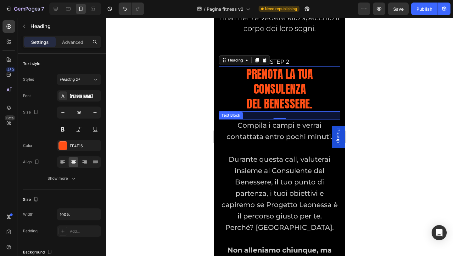
scroll to position [9220, 0]
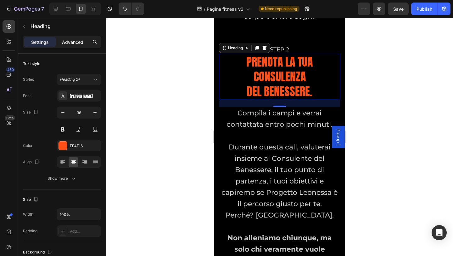
click at [61, 46] on div "Advanced" at bounding box center [72, 42] width 31 height 10
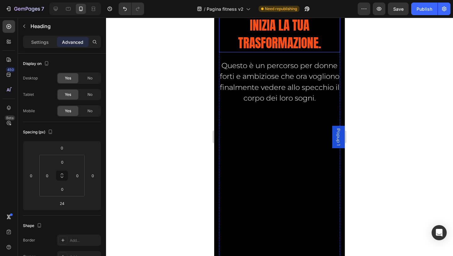
scroll to position [9567, 0]
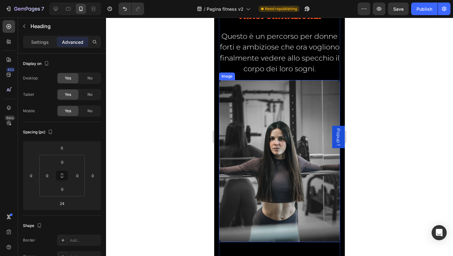
click at [245, 125] on img at bounding box center [279, 160] width 121 height 161
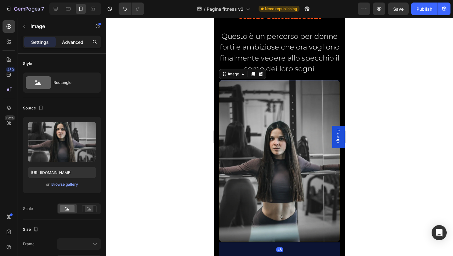
click at [70, 39] on p "Advanced" at bounding box center [72, 42] width 21 height 7
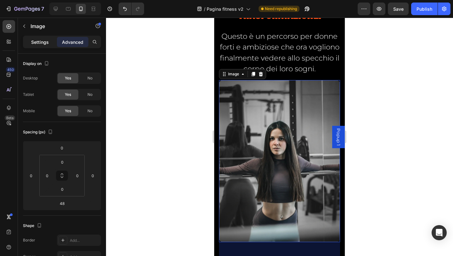
click at [42, 38] on div "Settings" at bounding box center [39, 42] width 31 height 10
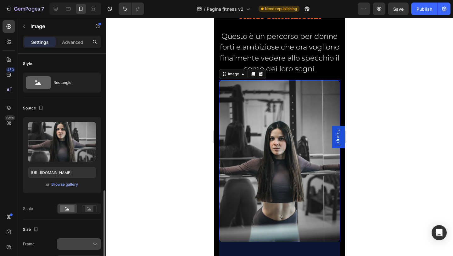
scroll to position [126, 0]
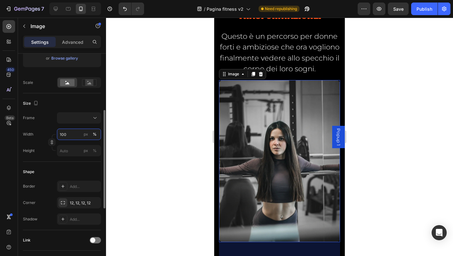
click at [65, 136] on input "100" at bounding box center [79, 133] width 44 height 11
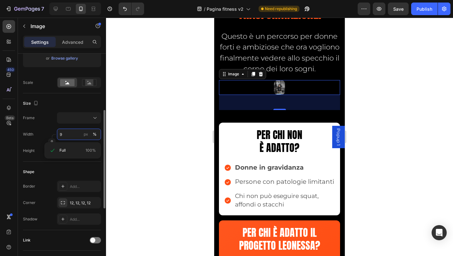
type input "90"
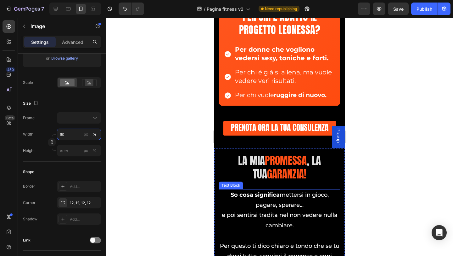
scroll to position [9976, 0]
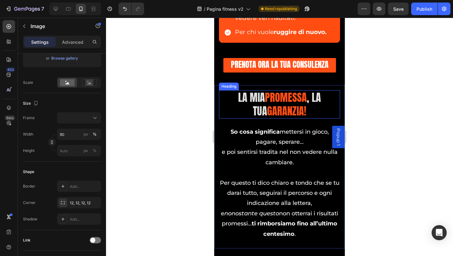
click at [235, 110] on h2 "LA MIA PROMESSA , la tua garanzia!" at bounding box center [279, 104] width 91 height 28
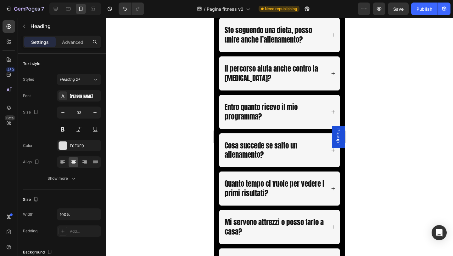
scroll to position [10353, 0]
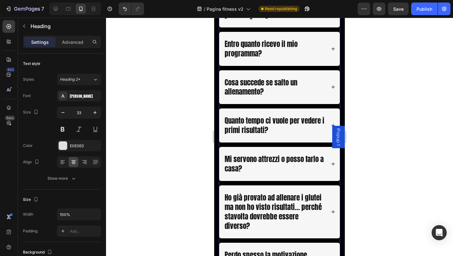
click at [251, 87] on p "Cosa succede se salto un allenamento?" at bounding box center [275, 87] width 100 height 19
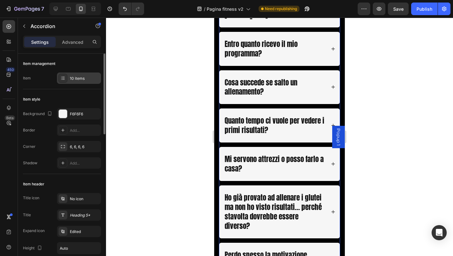
click at [85, 81] on div "10 items" at bounding box center [79, 77] width 44 height 11
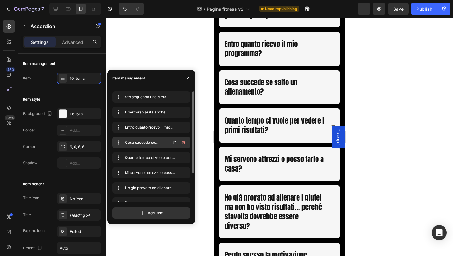
click at [146, 142] on span "Cosa succede se salto un allenamento?" at bounding box center [143, 142] width 36 height 6
click at [145, 142] on span "Cosa succede se salto un allenamento?" at bounding box center [147, 142] width 47 height 6
click at [145, 142] on span "Cosa succede se salto un allenamento?" at bounding box center [143, 142] width 36 height 6
click at [315, 128] on p "Quanto tempo ci vuole per vedere i primi risultati?" at bounding box center [275, 125] width 100 height 19
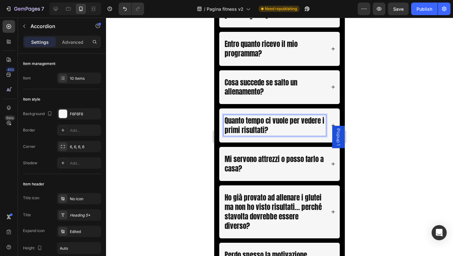
scroll to position [10385, 0]
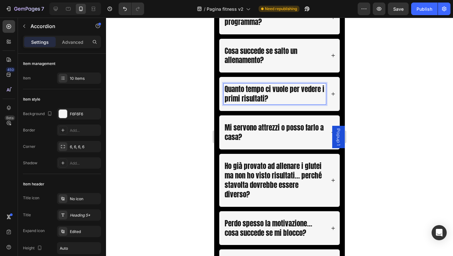
click at [331, 95] on icon at bounding box center [333, 94] width 4 height 4
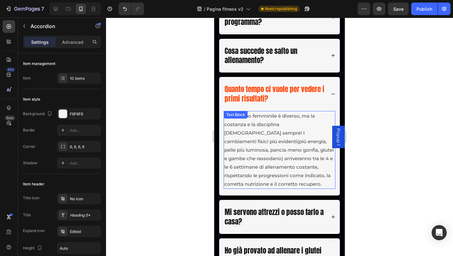
click at [263, 126] on p "Ogni corpo femminile è diverso, ma la costanza e la disciplina pagano sempre! I…" at bounding box center [279, 149] width 110 height 76
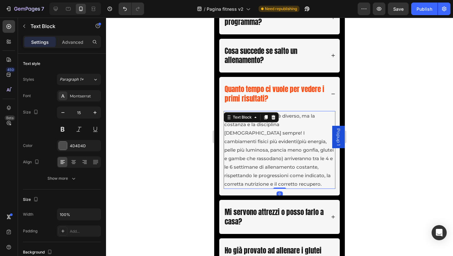
click at [263, 126] on p "Ogni corpo femminile è diverso, ma la costanza e la disciplina pagano sempre! I…" at bounding box center [279, 149] width 110 height 76
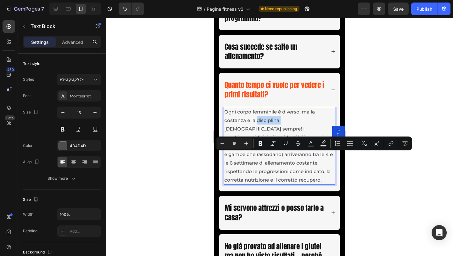
scroll to position [10353, 0]
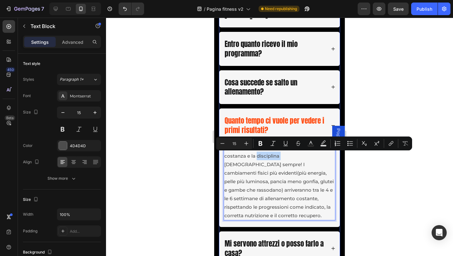
click at [331, 85] on div "Cosa succede se salto un allenamento?" at bounding box center [279, 87] width 121 height 34
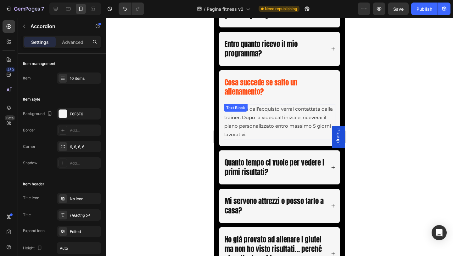
click at [250, 122] on p "Entro 48h dall’acquisto verrai contattata dalla trainer. Dopo la videocall iniz…" at bounding box center [279, 121] width 110 height 34
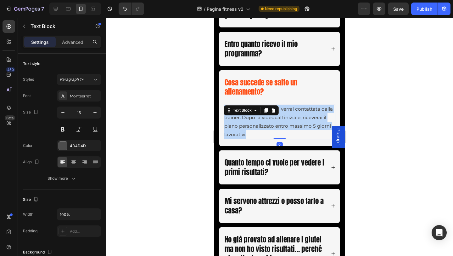
click at [250, 122] on p "Entro 48h dall’acquisto verrai contattata dalla trainer. Dopo la videocall iniz…" at bounding box center [279, 121] width 110 height 34
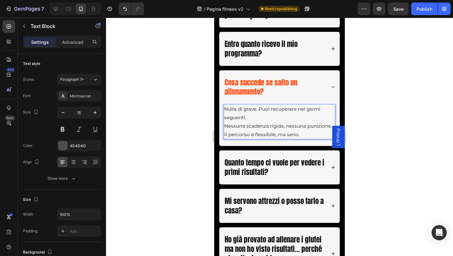
click at [254, 111] on p "Nulla di grave. Puoi recuperare nei giorni seguenti. Nessuna scadenza rigida, n…" at bounding box center [279, 121] width 110 height 34
click at [253, 115] on p "Nulla di grave. Puoi recuperare nei giorni seguenti. Nessuna scadenza rigida, n…" at bounding box center [279, 121] width 110 height 34
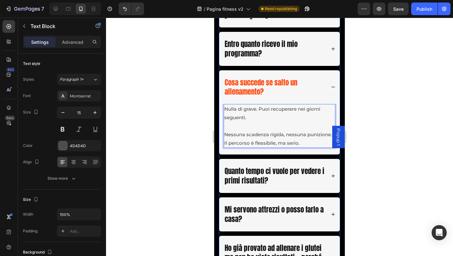
click at [331, 87] on icon at bounding box center [333, 87] width 4 height 4
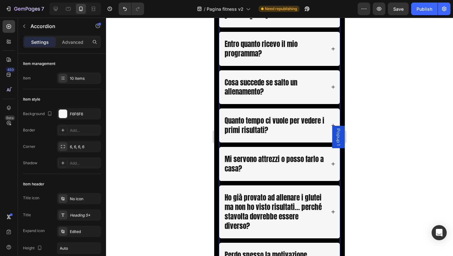
click at [332, 87] on icon at bounding box center [333, 86] width 3 height 3
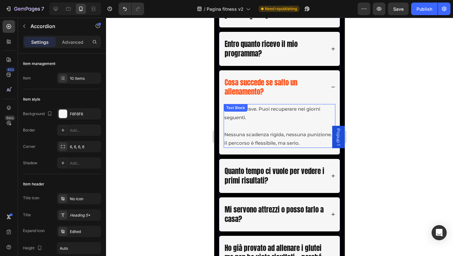
click at [226, 134] on p "Nessuna scadenza rigida, nessuna punizione. Il percorso è flessibile, ma serio." at bounding box center [279, 133] width 110 height 25
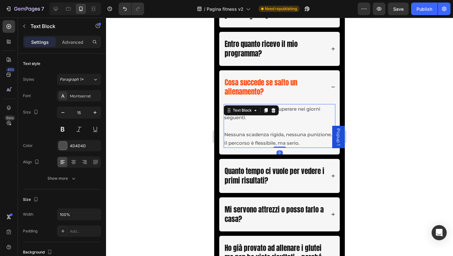
click at [226, 134] on p "Nessuna scadenza rigida, nessuna punizione. Il percorso è flessibile, ma serio." at bounding box center [279, 133] width 110 height 25
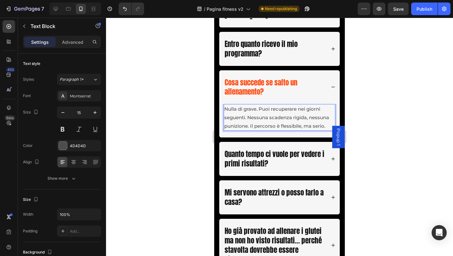
click at [270, 126] on p "Nulla di grave. Puoi recuperare nei giorni seguenti. Nessuna scadenza rigida, n…" at bounding box center [279, 116] width 110 height 25
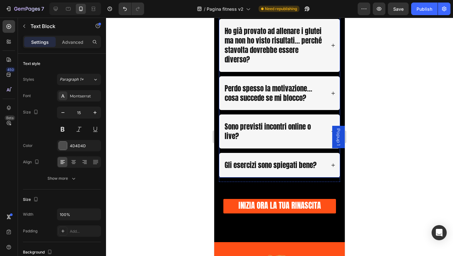
scroll to position [10574, 0]
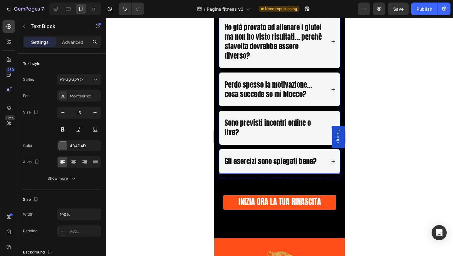
click at [331, 91] on icon at bounding box center [333, 89] width 4 height 4
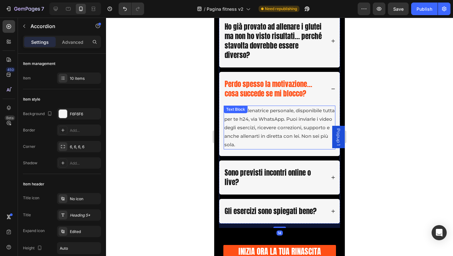
scroll to position [10523, 0]
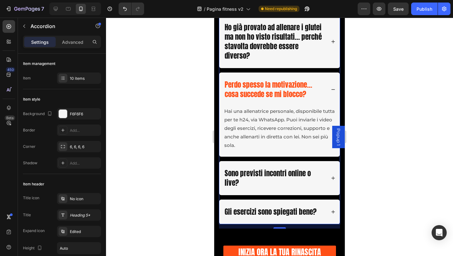
click at [331, 178] on icon at bounding box center [333, 178] width 4 height 4
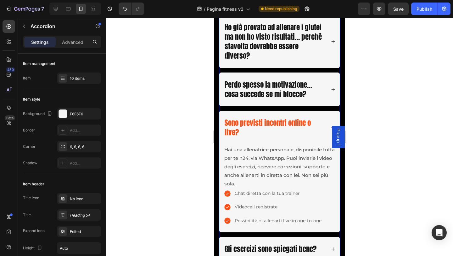
click at [332, 89] on icon at bounding box center [333, 88] width 3 height 3
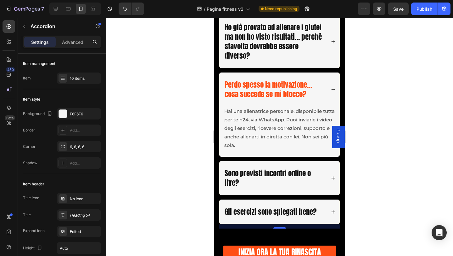
click at [331, 180] on icon at bounding box center [333, 178] width 4 height 4
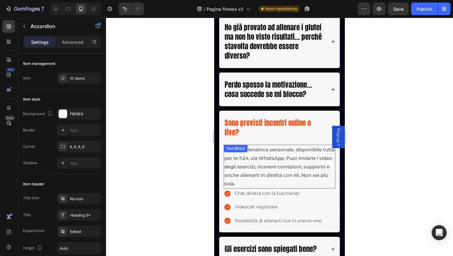
click at [325, 170] on p "Hai una allenatrice personale, disponibile tutta per te h24, via WhatsApp. Puoi…" at bounding box center [279, 166] width 110 height 42
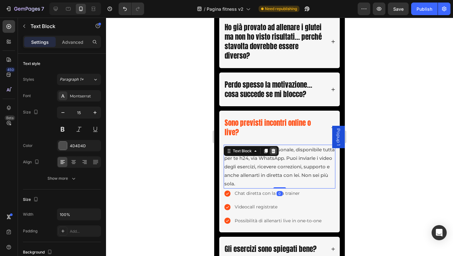
click at [273, 152] on icon at bounding box center [274, 151] width 4 height 4
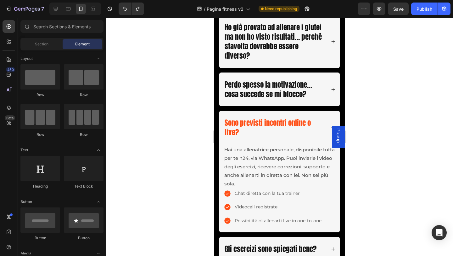
click at [259, 158] on p "Hai una allenatrice personale, disponibile tutta per te h24, via WhatsApp. Puoi…" at bounding box center [279, 166] width 110 height 42
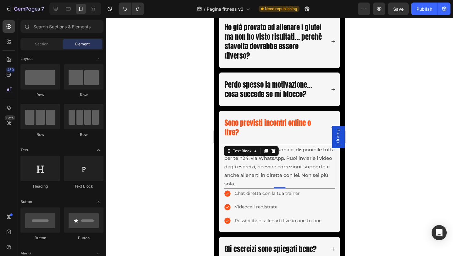
click at [259, 158] on p "Hai una allenatrice personale, disponibile tutta per te h24, via WhatsApp. Puoi…" at bounding box center [279, 166] width 110 height 42
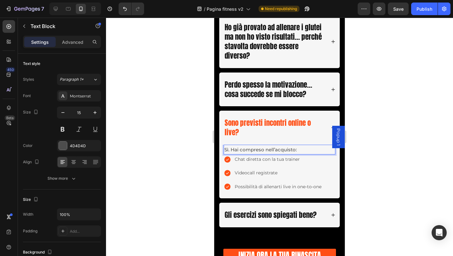
click at [384, 177] on div at bounding box center [279, 137] width 347 height 238
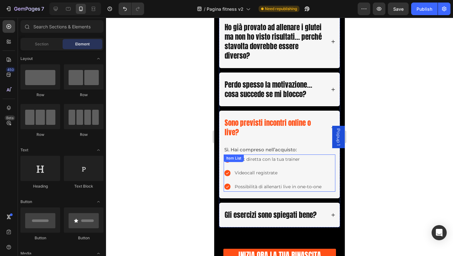
click at [296, 160] on p "Chat diretta con la tua trainer" at bounding box center [278, 159] width 87 height 8
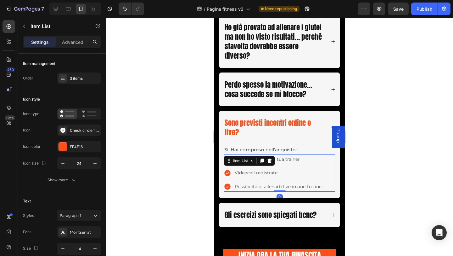
scroll to position [10555, 0]
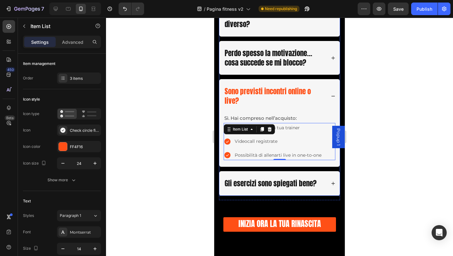
click at [331, 184] on icon at bounding box center [333, 183] width 4 height 4
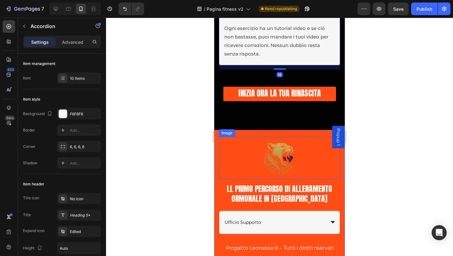
scroll to position [10681, 0]
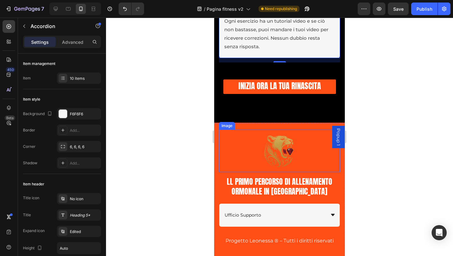
click at [279, 156] on img at bounding box center [279, 150] width 42 height 42
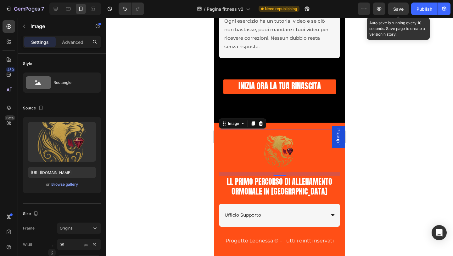
drag, startPoint x: 408, startPoint y: 11, endPoint x: 411, endPoint y: 12, distance: 3.5
click at [407, 11] on button "Save" at bounding box center [398, 9] width 21 height 13
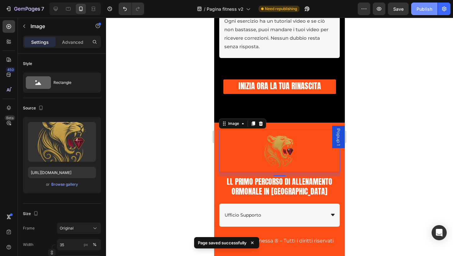
click at [420, 12] on div "Publish" at bounding box center [425, 9] width 16 height 7
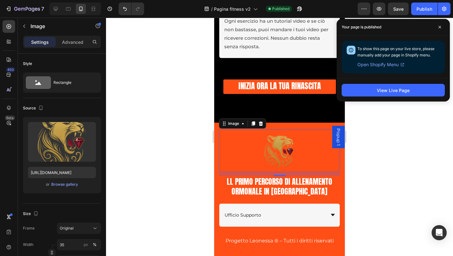
click at [412, 132] on div at bounding box center [279, 137] width 347 height 238
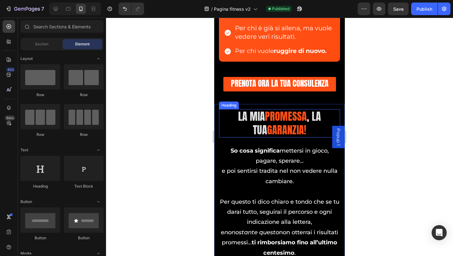
scroll to position [9988, 0]
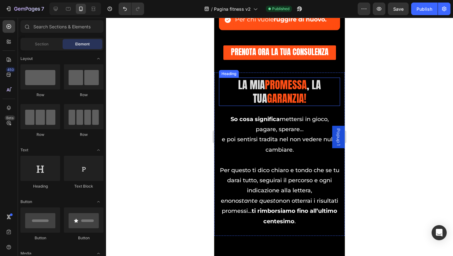
click at [226, 97] on div "LA MIA PROMESSA , la tua garanzia! Heading" at bounding box center [279, 91] width 121 height 28
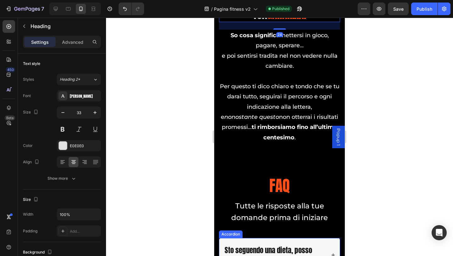
scroll to position [10209, 0]
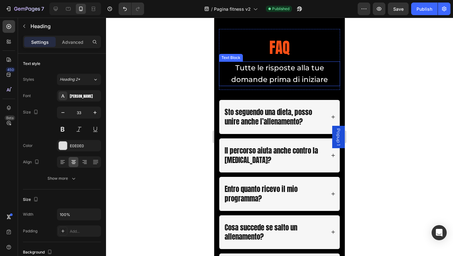
click at [274, 67] on span "Tutte le risposte alla tue domande prima di iniziare" at bounding box center [279, 73] width 97 height 20
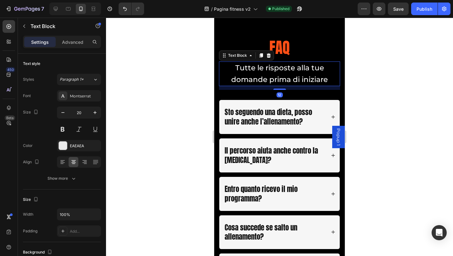
click at [274, 67] on span "Tutte le risposte alla tue domande prima di iniziare" at bounding box center [279, 73] width 97 height 20
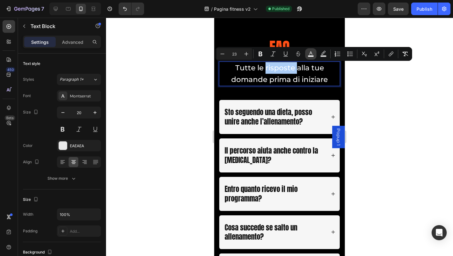
click at [311, 55] on rect "Editor contextual toolbar" at bounding box center [311, 56] width 6 height 2
type input "FFFFFF"
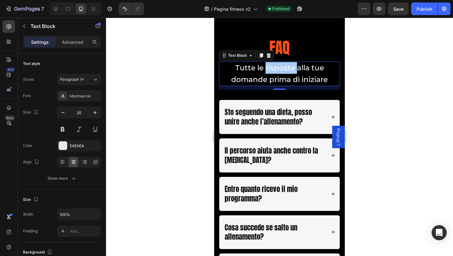
click at [403, 89] on div at bounding box center [279, 137] width 347 height 238
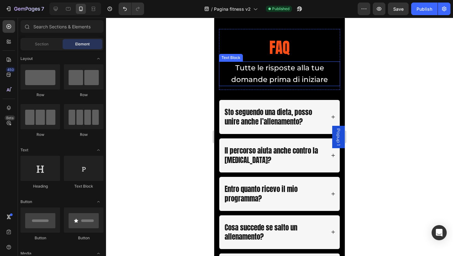
click at [267, 66] on span "Tutte le risposte alla tue domande prima di iniziare" at bounding box center [279, 73] width 97 height 20
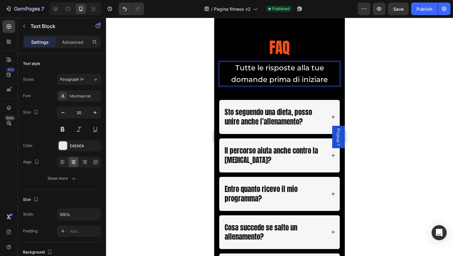
click at [269, 70] on span "Tutte le risposte alla tue domande prima di iniziare" at bounding box center [279, 73] width 97 height 20
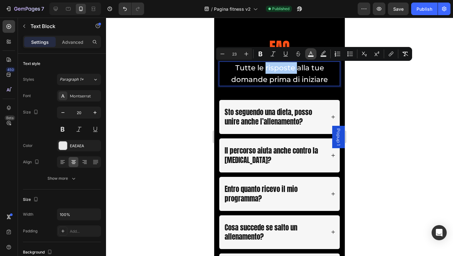
click at [312, 54] on icon "Editor contextual toolbar" at bounding box center [311, 54] width 6 height 6
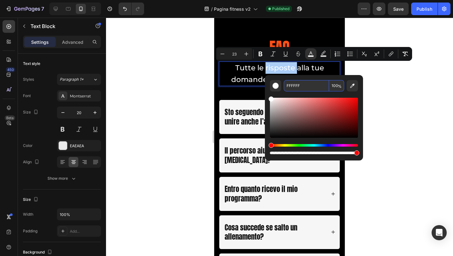
paste input "#ff4f16"
type input "#ff4f16"
click at [398, 110] on div at bounding box center [279, 137] width 347 height 238
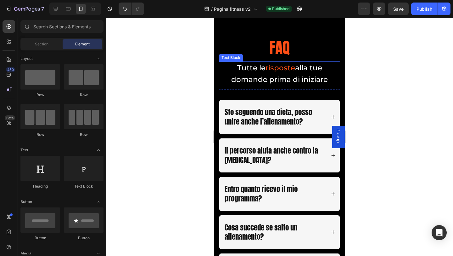
click at [324, 79] on span "alla tue domande prima di iniziare" at bounding box center [279, 73] width 97 height 20
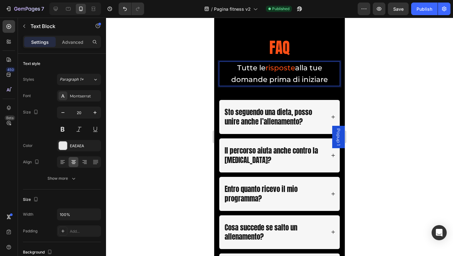
click at [327, 81] on p "Tutte le risposte alla tue domande prima di iniziare" at bounding box center [280, 73] width 120 height 23
drag, startPoint x: 360, startPoint y: 84, endPoint x: 370, endPoint y: 88, distance: 10.6
click at [361, 84] on div at bounding box center [279, 137] width 347 height 238
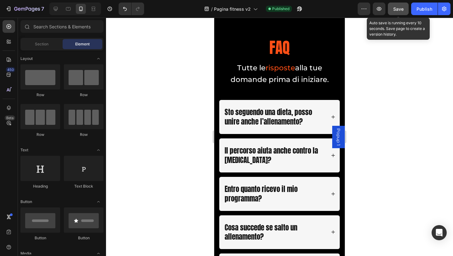
click at [400, 9] on span "Save" at bounding box center [398, 8] width 10 height 5
click at [413, 9] on button "Publish" at bounding box center [424, 9] width 26 height 13
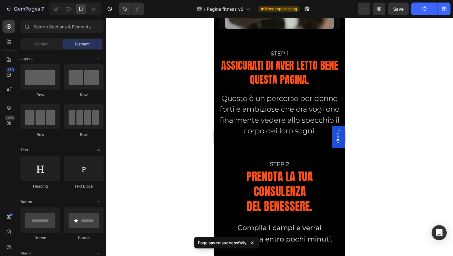
scroll to position [9044, 0]
